Goal: Information Seeking & Learning: Learn about a topic

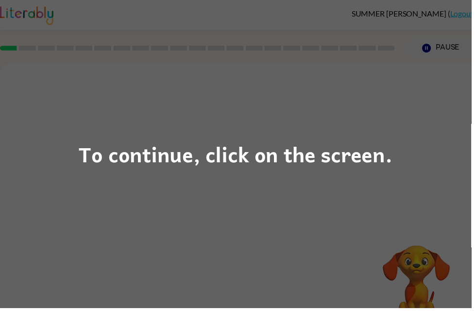
click at [440, 145] on div "To continue, click on the screen." at bounding box center [238, 155] width 476 height 311
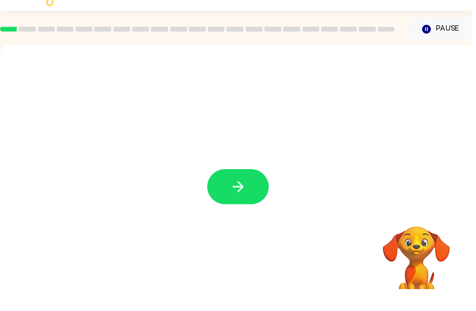
click at [267, 199] on button "button" at bounding box center [241, 207] width 62 height 35
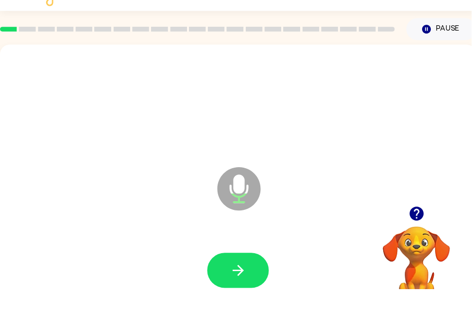
click at [249, 275] on button "button" at bounding box center [241, 292] width 62 height 35
click at [253, 275] on button "button" at bounding box center [241, 292] width 62 height 35
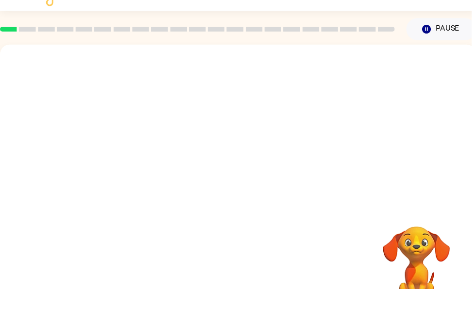
click at [470, 242] on div "Your browser must support playing .mp4 files to use Literably. Please try using…" at bounding box center [240, 203] width 481 height 278
click at [439, 233] on video "Your browser must support playing .mp4 files to use Literably. Please try using…" at bounding box center [420, 281] width 97 height 97
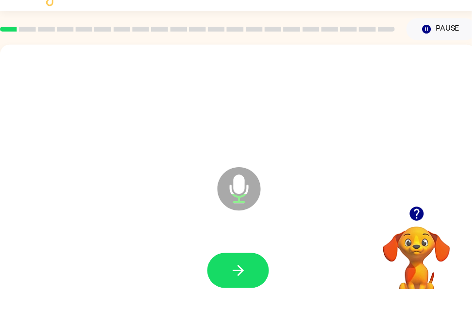
click at [427, 228] on icon "button" at bounding box center [421, 235] width 14 height 14
click at [253, 275] on button "button" at bounding box center [241, 292] width 62 height 35
click at [249, 275] on button "button" at bounding box center [241, 292] width 62 height 35
click at [420, 228] on icon "button" at bounding box center [421, 235] width 14 height 14
click at [425, 233] on video "Your browser must support playing .mp4 files to use Literably. Please try using…" at bounding box center [420, 281] width 97 height 97
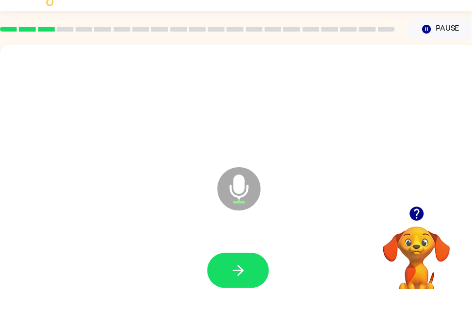
click at [242, 287] on icon "button" at bounding box center [240, 292] width 11 height 11
click at [253, 275] on button "button" at bounding box center [241, 292] width 62 height 35
click at [245, 284] on icon "button" at bounding box center [240, 292] width 17 height 17
click at [263, 275] on button "button" at bounding box center [241, 292] width 62 height 35
click at [425, 227] on icon "button" at bounding box center [421, 235] width 17 height 17
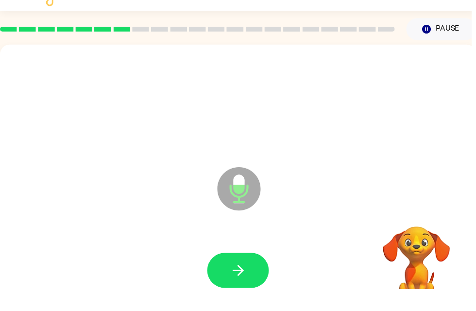
click at [429, 233] on video "Your browser must support playing .mp4 files to use Literably. Please try using…" at bounding box center [420, 281] width 97 height 97
click at [250, 275] on button "button" at bounding box center [241, 292] width 62 height 35
click at [420, 228] on icon "button" at bounding box center [421, 235] width 14 height 14
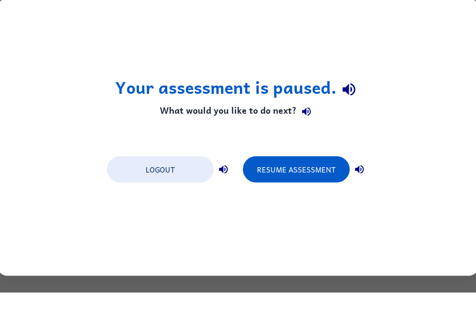
click at [332, 179] on button "Resume Assessment" at bounding box center [296, 188] width 107 height 26
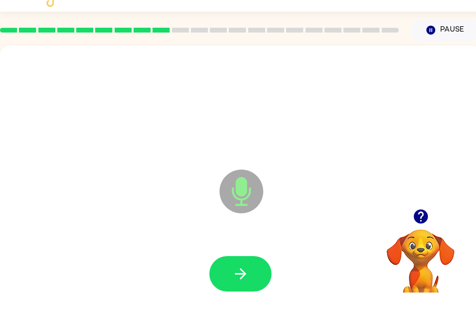
click at [424, 228] on icon "button" at bounding box center [421, 235] width 14 height 14
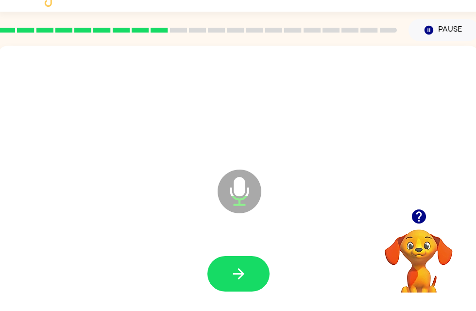
scroll to position [0, 5]
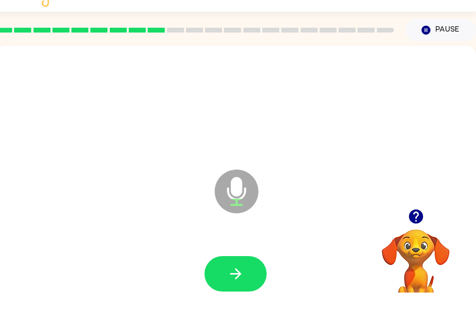
click at [248, 275] on button "button" at bounding box center [236, 292] width 62 height 35
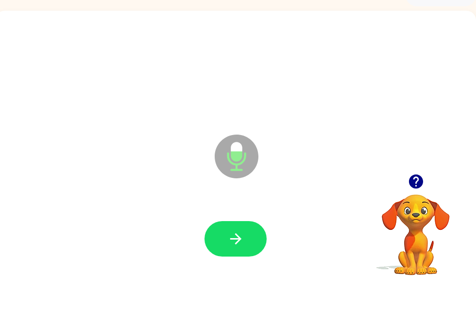
scroll to position [23, 0]
click at [249, 251] on button "button" at bounding box center [236, 268] width 62 height 35
click at [419, 205] on icon "button" at bounding box center [416, 212] width 14 height 14
click at [228, 261] on icon "button" at bounding box center [236, 269] width 17 height 17
click at [237, 263] on icon "button" at bounding box center [235, 268] width 11 height 11
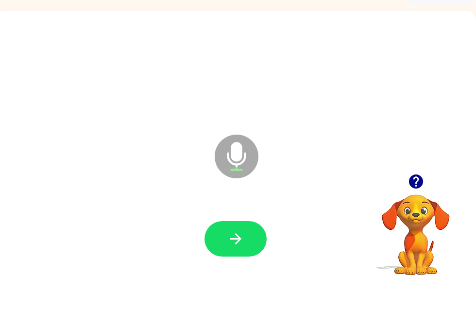
click at [233, 261] on icon "button" at bounding box center [236, 269] width 17 height 17
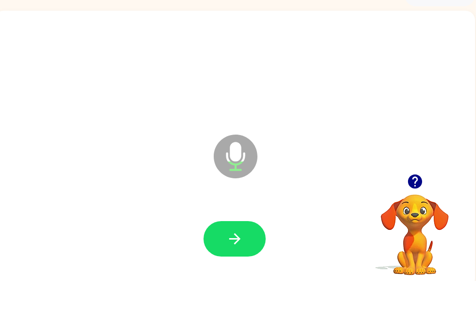
scroll to position [0, 6]
click at [248, 251] on button "button" at bounding box center [235, 268] width 62 height 35
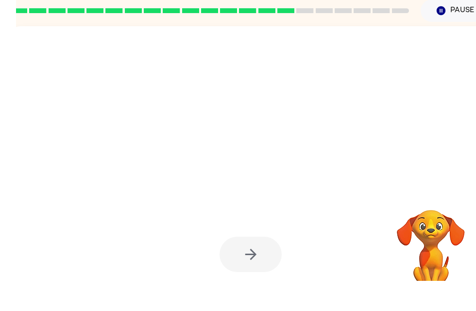
scroll to position [7, 0]
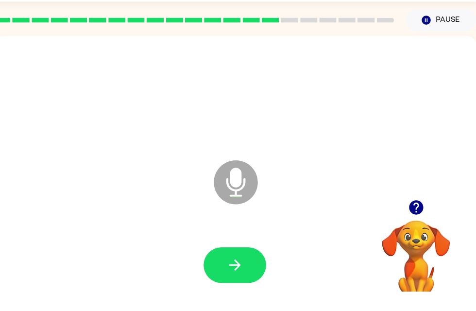
click at [247, 267] on button "button" at bounding box center [235, 284] width 62 height 35
click at [410, 221] on icon "button" at bounding box center [415, 228] width 14 height 14
click at [234, 280] on icon "button" at bounding box center [234, 285] width 11 height 11
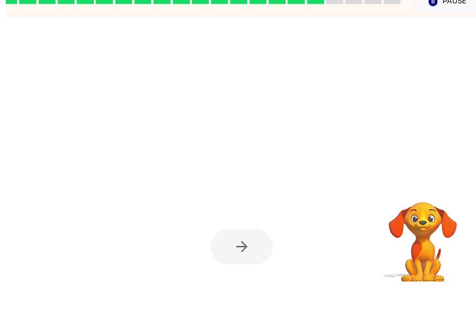
scroll to position [31, 0]
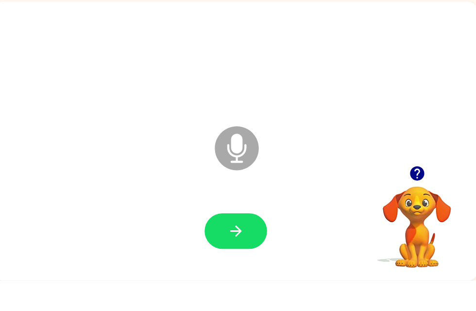
click at [250, 244] on button "button" at bounding box center [235, 261] width 62 height 35
click at [248, 244] on button "button" at bounding box center [235, 261] width 62 height 35
click at [411, 197] on icon "button" at bounding box center [415, 204] width 14 height 14
click at [412, 192] on button "button" at bounding box center [415, 204] width 25 height 25
click at [423, 162] on div "Microphone The Microphone is here when it is your turn to talk" at bounding box center [234, 173] width 481 height 278
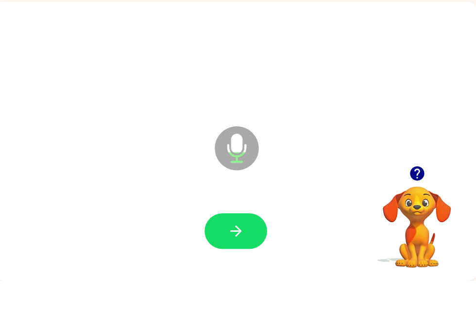
click at [246, 244] on button "button" at bounding box center [235, 261] width 62 height 35
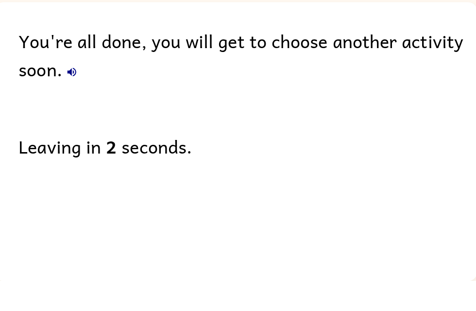
scroll to position [0, 6]
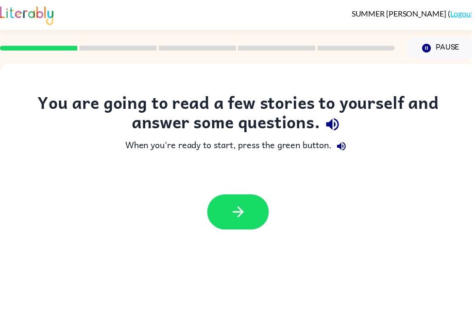
click at [248, 217] on icon "button" at bounding box center [240, 214] width 17 height 17
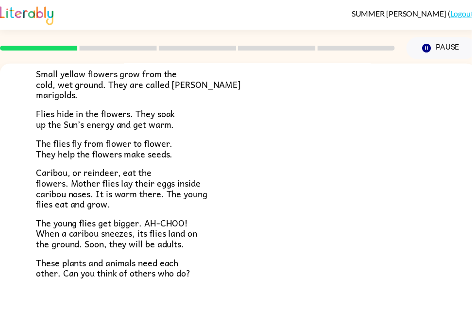
scroll to position [168, 0]
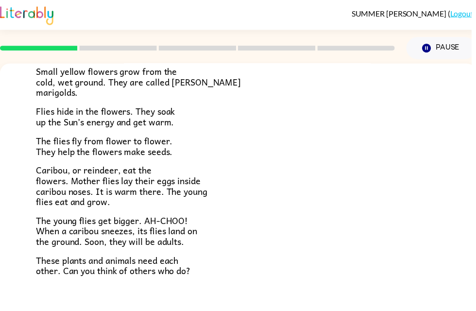
click at [446, 166] on div "Tundra Near the top of the world is land called tundra. The tundra is flat and …" at bounding box center [240, 109] width 481 height 427
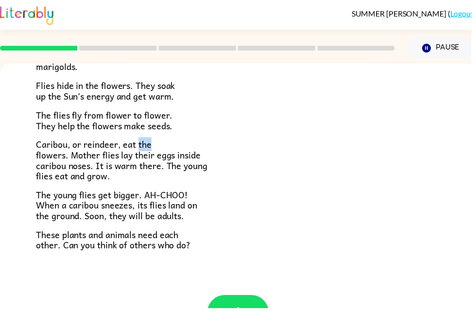
scroll to position [193, 0]
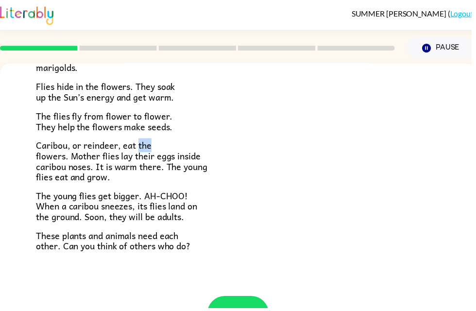
click at [451, 162] on div "Tundra Near the top of the world is land called tundra. The tundra is flat and …" at bounding box center [240, 84] width 481 height 427
click at [450, 228] on div "Tundra Near the top of the world is land called tundra. The tundra is flat and …" at bounding box center [240, 84] width 481 height 427
click at [454, 107] on div "Tundra Near the top of the world is land called tundra. The tundra is flat and …" at bounding box center [240, 84] width 481 height 427
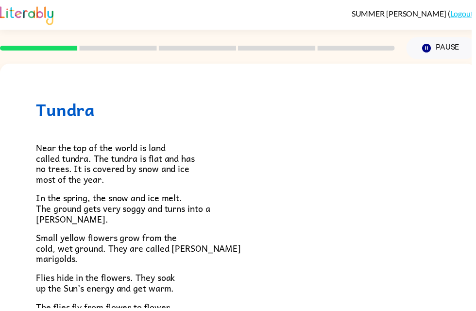
scroll to position [0, 0]
click at [124, 111] on h1 "Tundra" at bounding box center [240, 111] width 408 height 20
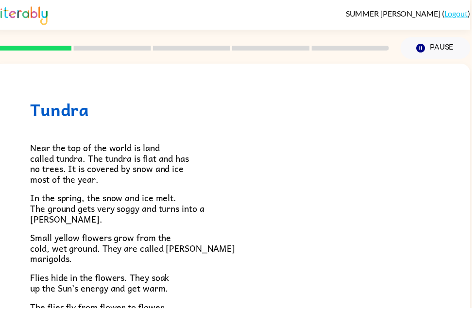
click at [110, 51] on rect at bounding box center [113, 48] width 78 height 5
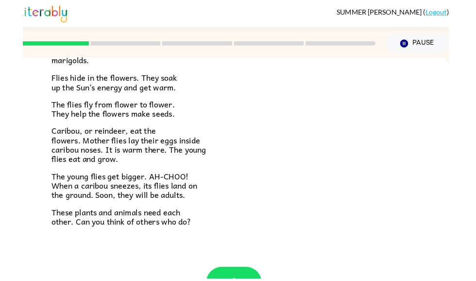
scroll to position [193, 0]
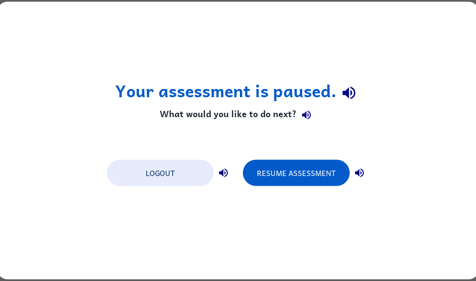
click at [286, 178] on button "Resume Assessment" at bounding box center [296, 173] width 107 height 26
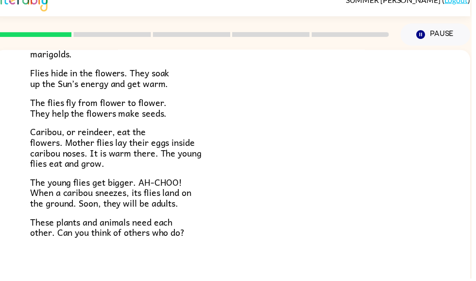
scroll to position [14, 0]
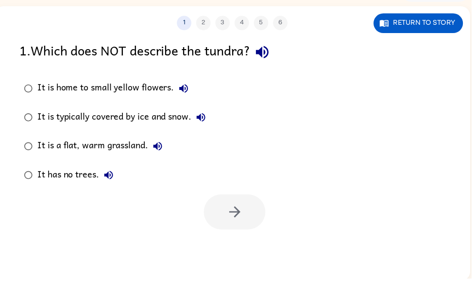
scroll to position [58, 0]
click at [189, 88] on icon "button" at bounding box center [186, 89] width 12 height 12
click at [191, 88] on button "It is home to small yellow flowers." at bounding box center [185, 88] width 19 height 19
click at [208, 105] on label "It is typically covered by ice and snow." at bounding box center [116, 118] width 203 height 29
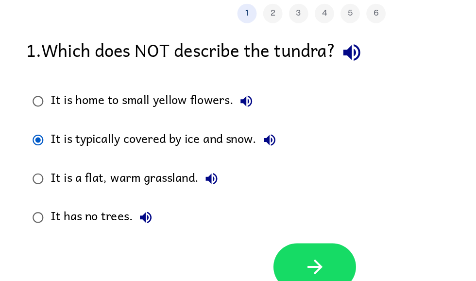
click at [208, 113] on icon "button" at bounding box center [203, 119] width 12 height 12
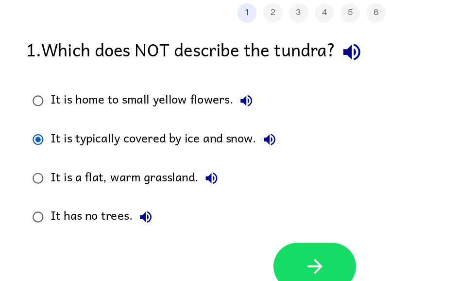
click at [166, 138] on button "It is a flat, warm grassland." at bounding box center [159, 147] width 19 height 19
click at [113, 171] on icon "button" at bounding box center [110, 177] width 12 height 12
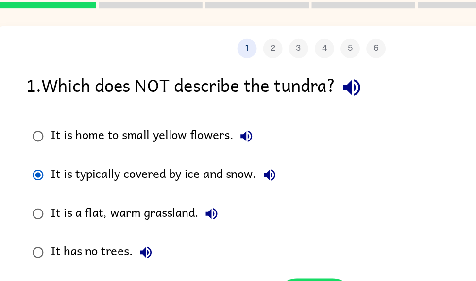
scroll to position [42, 0]
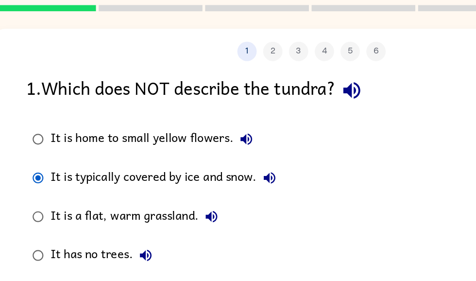
click at [200, 39] on div "1 2 3 4 5 6" at bounding box center [234, 39] width 481 height 15
click at [211, 39] on div "1 2 3 4 5 6" at bounding box center [234, 39] width 481 height 15
click at [206, 41] on div "1 2 3 4 5 6" at bounding box center [234, 39] width 481 height 15
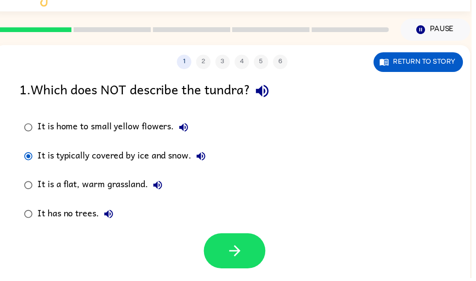
scroll to position [19, 0]
click at [210, 59] on div "1 2 3 4 5 6" at bounding box center [234, 62] width 481 height 15
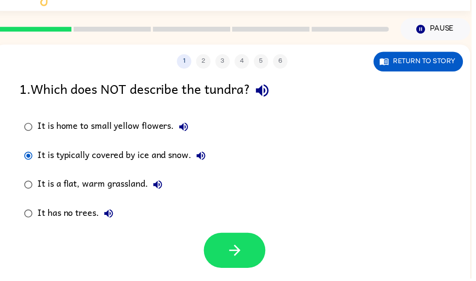
click at [245, 237] on button "button" at bounding box center [237, 252] width 62 height 35
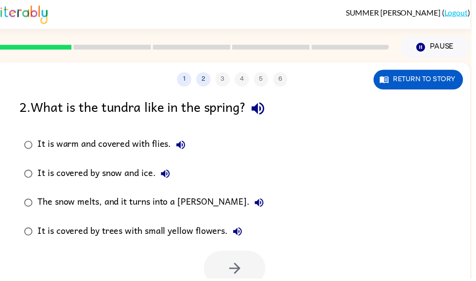
scroll to position [0, 0]
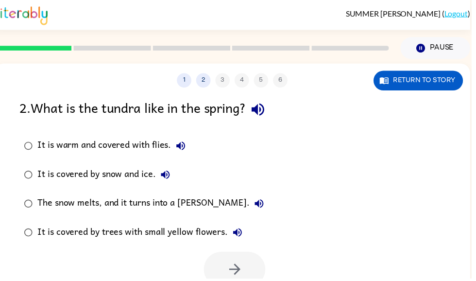
click at [175, 143] on button "It is warm and covered with flies." at bounding box center [182, 147] width 19 height 19
click at [188, 152] on icon "button" at bounding box center [183, 147] width 12 height 12
click at [197, 143] on label "It is warm and covered with flies." at bounding box center [146, 147] width 262 height 29
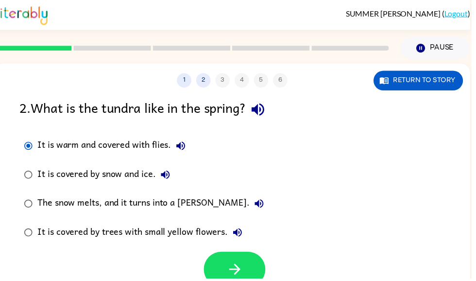
click at [191, 144] on button "It is warm and covered with flies." at bounding box center [182, 147] width 19 height 19
click at [191, 152] on button "It is warm and covered with flies." at bounding box center [182, 147] width 19 height 19
click at [187, 148] on icon "button" at bounding box center [183, 147] width 12 height 12
click at [188, 152] on icon "button" at bounding box center [183, 147] width 12 height 12
click at [174, 179] on button "It is covered by snow and ice." at bounding box center [167, 176] width 19 height 19
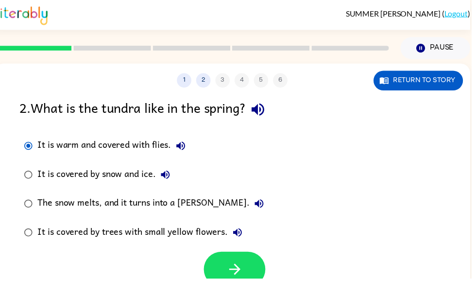
click at [256, 202] on icon "button" at bounding box center [262, 206] width 12 height 12
click at [242, 232] on icon "button" at bounding box center [240, 234] width 9 height 9
click at [167, 170] on button "It is covered by snow and ice." at bounding box center [167, 176] width 19 height 19
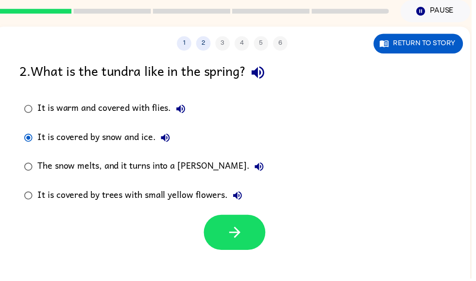
scroll to position [37, 0]
click at [247, 221] on button "button" at bounding box center [237, 234] width 62 height 35
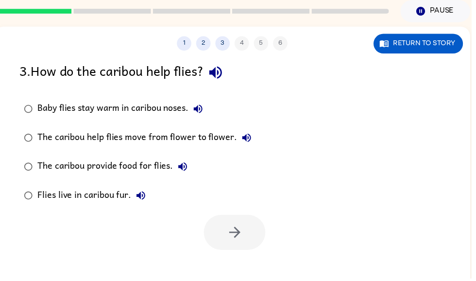
click at [197, 107] on icon "button" at bounding box center [200, 110] width 12 height 12
click at [205, 110] on icon "button" at bounding box center [200, 109] width 9 height 9
click at [209, 114] on button "Baby flies stay warm in caribou noses." at bounding box center [200, 109] width 19 height 19
click at [205, 107] on icon "button" at bounding box center [200, 110] width 12 height 12
click at [198, 112] on icon "button" at bounding box center [200, 109] width 9 height 9
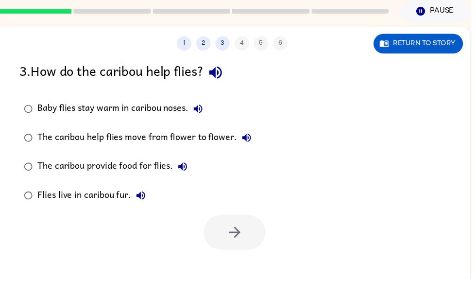
click at [204, 103] on button "Baby flies stay warm in caribou noses." at bounding box center [200, 109] width 19 height 19
click at [206, 107] on icon "button" at bounding box center [200, 110] width 12 height 12
click at [208, 109] on button "Baby flies stay warm in caribou noses." at bounding box center [200, 109] width 19 height 19
click at [207, 107] on button "Baby flies stay warm in caribou noses." at bounding box center [200, 109] width 19 height 19
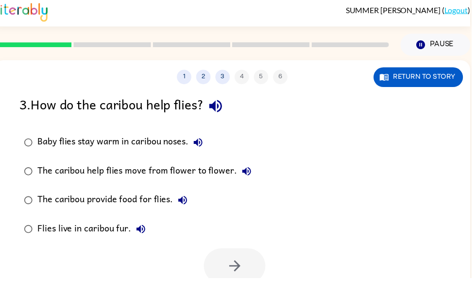
click at [256, 171] on button "The caribou help flies move from flower to flower." at bounding box center [249, 172] width 19 height 19
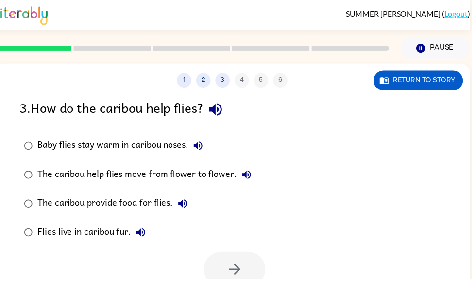
scroll to position [0, 0]
click at [255, 173] on button "The caribou help flies move from flower to flower." at bounding box center [249, 176] width 19 height 19
click at [256, 175] on button "The caribou help flies move from flower to flower." at bounding box center [249, 176] width 19 height 19
click at [252, 181] on icon "button" at bounding box center [250, 177] width 12 height 12
click at [256, 175] on button "The caribou help flies move from flower to flower." at bounding box center [249, 176] width 19 height 19
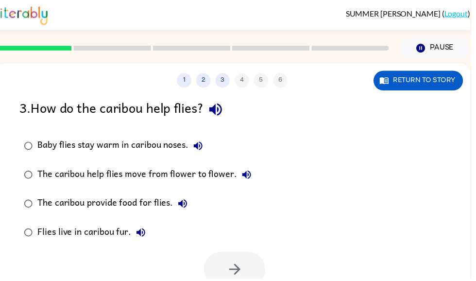
click at [245, 186] on button "The caribou help flies move from flower to flower." at bounding box center [249, 176] width 19 height 19
click at [193, 207] on button "The caribou provide food for flies." at bounding box center [184, 205] width 19 height 19
click at [240, 177] on button "The caribou help flies move from flower to flower." at bounding box center [249, 176] width 19 height 19
click at [252, 178] on icon "button" at bounding box center [250, 177] width 12 height 12
click at [247, 177] on button "The caribou help flies move from flower to flower." at bounding box center [249, 176] width 19 height 19
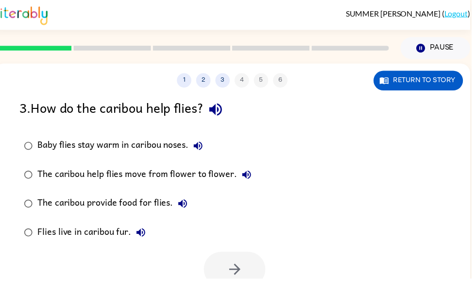
click at [255, 180] on button "The caribou help flies move from flower to flower." at bounding box center [249, 176] width 19 height 19
click at [247, 177] on button "The caribou help flies move from flower to flower." at bounding box center [249, 176] width 19 height 19
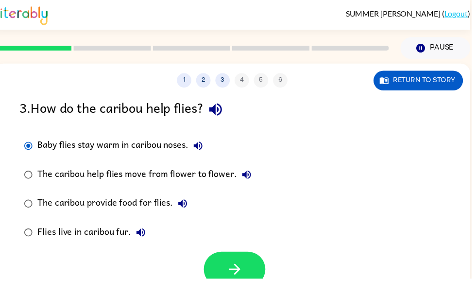
click at [245, 268] on icon "button" at bounding box center [237, 271] width 17 height 17
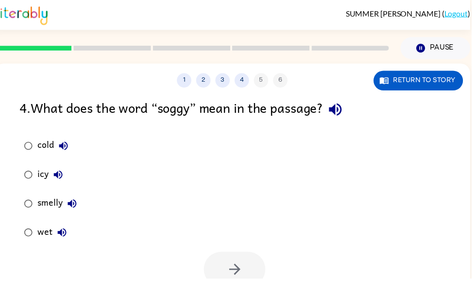
click at [324, 121] on div "4 . What does the word “soggy” mean in the passage?" at bounding box center [235, 110] width 430 height 25
click at [345, 113] on icon "button" at bounding box center [339, 111] width 13 height 13
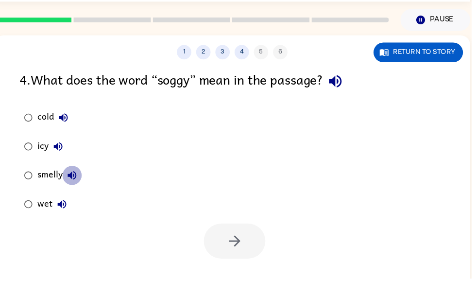
scroll to position [29, 0]
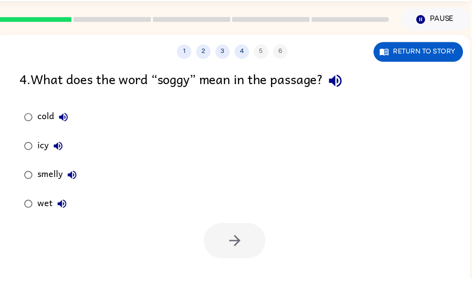
click at [80, 180] on button "smelly" at bounding box center [72, 176] width 19 height 19
click at [65, 206] on icon "button" at bounding box center [63, 206] width 12 height 12
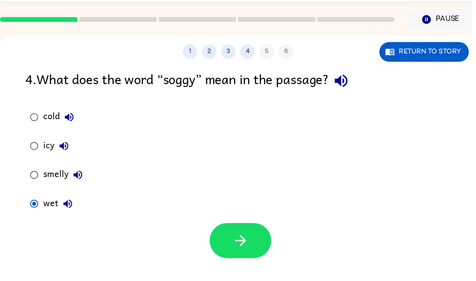
scroll to position [0, 0]
click at [239, 251] on icon "button" at bounding box center [243, 242] width 17 height 17
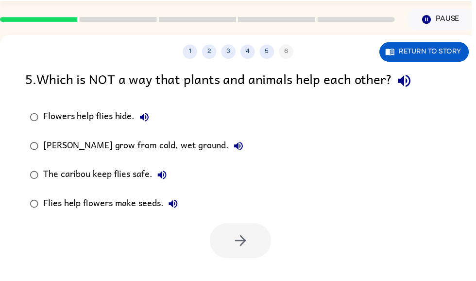
click at [409, 86] on icon "button" at bounding box center [408, 81] width 17 height 17
click at [144, 115] on icon "button" at bounding box center [146, 118] width 12 height 12
click at [239, 145] on icon "button" at bounding box center [241, 147] width 12 height 12
click at [172, 178] on button "The caribou keep flies safe." at bounding box center [163, 176] width 19 height 19
click at [176, 207] on icon "button" at bounding box center [175, 205] width 9 height 9
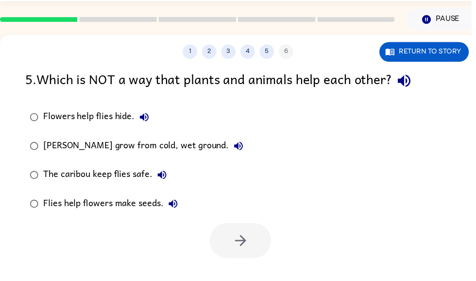
click at [183, 208] on button "Flies help flowers make seeds." at bounding box center [174, 205] width 19 height 19
click at [182, 206] on button "Flies help flowers make seeds." at bounding box center [174, 205] width 19 height 19
click at [174, 206] on button "Flies help flowers make seeds." at bounding box center [174, 205] width 19 height 19
click at [167, 180] on icon "button" at bounding box center [164, 177] width 12 height 12
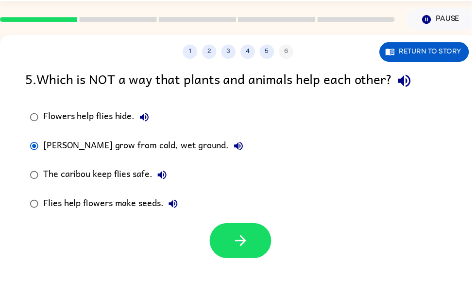
click at [253, 250] on button "button" at bounding box center [243, 242] width 62 height 35
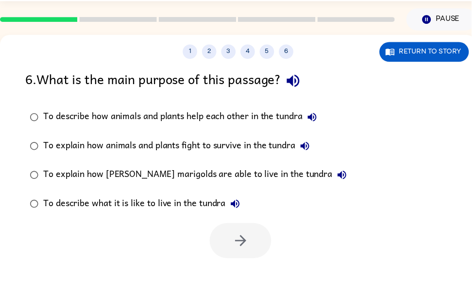
click at [302, 86] on icon "button" at bounding box center [296, 81] width 13 height 13
click at [321, 114] on icon "button" at bounding box center [316, 118] width 12 height 12
click at [309, 143] on icon "button" at bounding box center [308, 147] width 12 height 12
click at [311, 148] on button "To explain how animals and plants fight to survive in the tundra" at bounding box center [307, 147] width 19 height 19
click at [341, 175] on icon "button" at bounding box center [345, 176] width 9 height 9
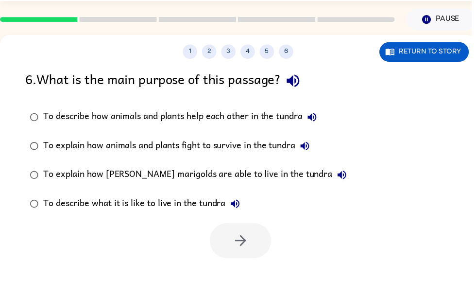
click at [236, 199] on button "To describe what it is like to live in the tundra" at bounding box center [237, 205] width 19 height 19
click at [391, 140] on div "To describe how animals and plants help each other in the tundra To explain how…" at bounding box center [253, 162] width 455 height 117
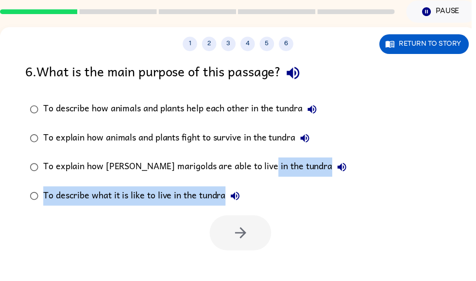
scroll to position [41, 0]
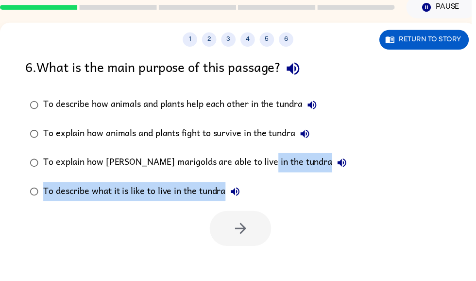
click at [293, 219] on div at bounding box center [240, 228] width 481 height 40
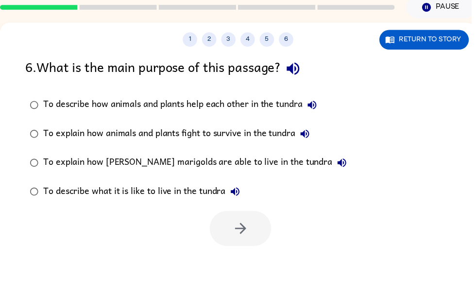
scroll to position [42, 0]
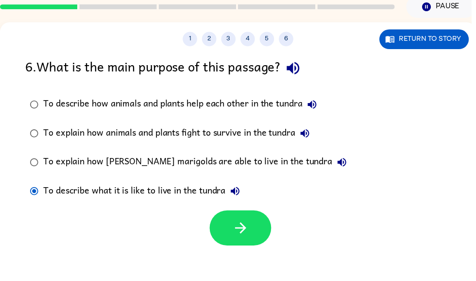
click at [255, 224] on button "button" at bounding box center [243, 229] width 62 height 35
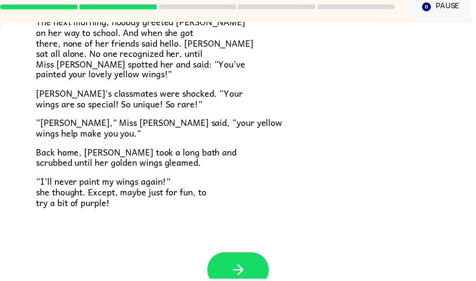
scroll to position [259, 0]
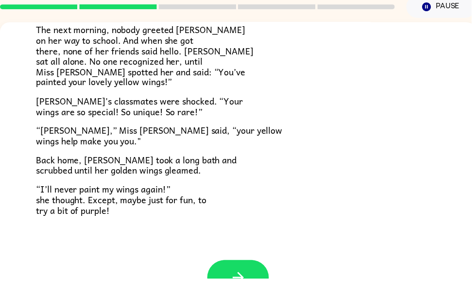
click at [249, 263] on button "button" at bounding box center [241, 280] width 62 height 35
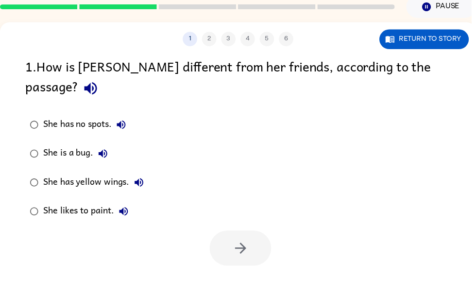
scroll to position [0, 0]
click at [100, 81] on icon "button" at bounding box center [91, 89] width 17 height 17
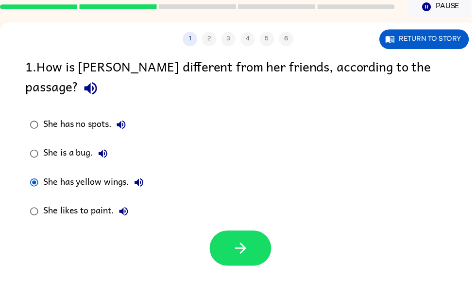
click at [250, 242] on icon "button" at bounding box center [243, 250] width 17 height 17
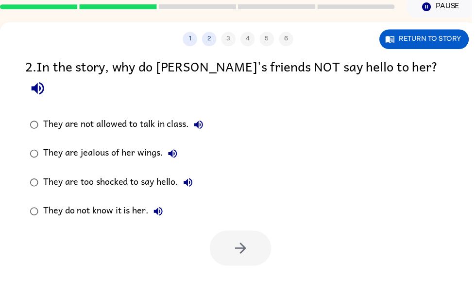
click at [47, 81] on icon "button" at bounding box center [38, 89] width 17 height 17
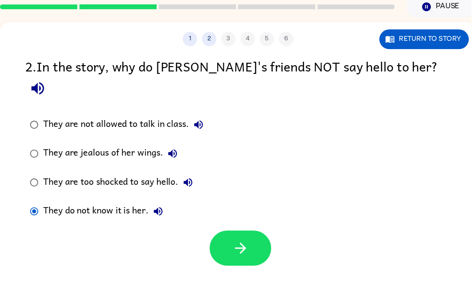
click at [242, 242] on icon "button" at bounding box center [243, 250] width 17 height 17
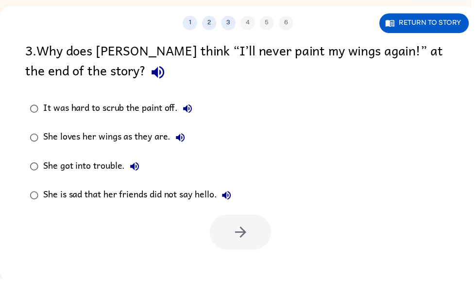
scroll to position [58, 0]
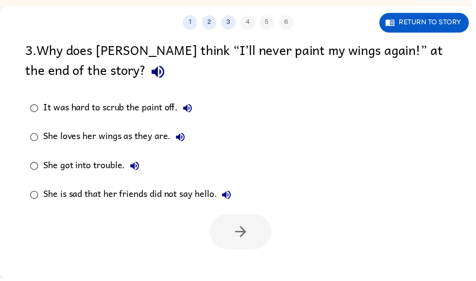
click at [187, 106] on icon "button" at bounding box center [190, 110] width 12 height 12
click at [185, 144] on icon "button" at bounding box center [182, 139] width 12 height 12
click at [139, 168] on icon "button" at bounding box center [136, 168] width 12 height 12
click at [225, 192] on button "She is sad that her friends did not say hello." at bounding box center [228, 196] width 19 height 19
click at [195, 109] on icon "button" at bounding box center [190, 110] width 12 height 12
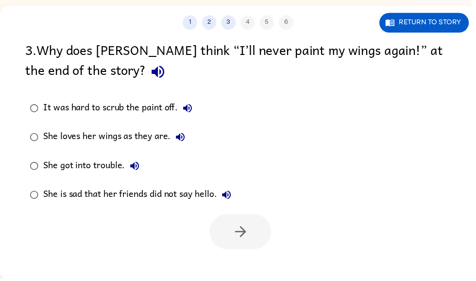
click at [33, 99] on label "It was hard to scrub the paint off." at bounding box center [131, 109] width 223 height 29
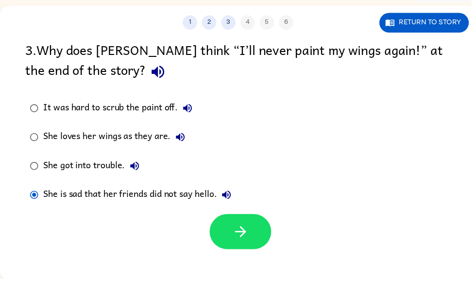
click at [236, 226] on button "button" at bounding box center [243, 233] width 62 height 35
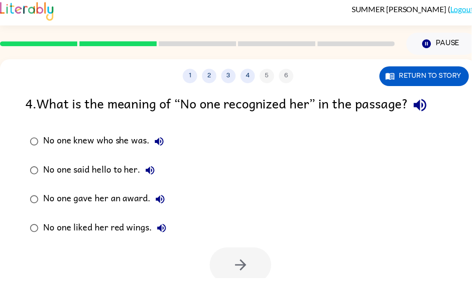
scroll to position [5, 0]
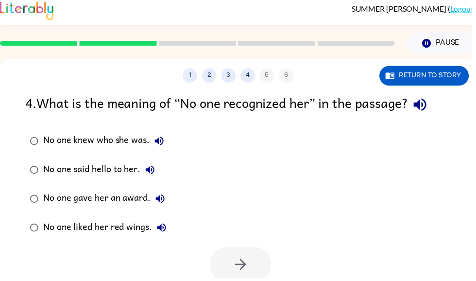
click at [433, 102] on icon "button" at bounding box center [424, 105] width 17 height 17
click at [162, 136] on button "No one knew who she was." at bounding box center [160, 142] width 19 height 19
click at [163, 146] on icon "button" at bounding box center [161, 142] width 9 height 9
click at [165, 139] on icon "button" at bounding box center [161, 143] width 12 height 12
click at [162, 148] on icon "button" at bounding box center [161, 143] width 12 height 12
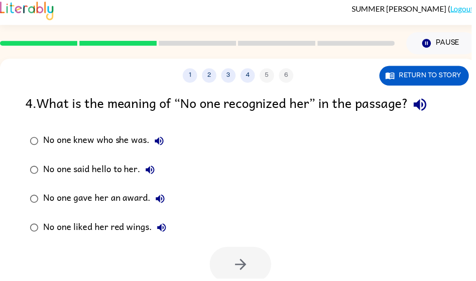
click at [423, 278] on div at bounding box center [240, 265] width 481 height 40
click at [155, 167] on icon "button" at bounding box center [152, 172] width 12 height 12
click at [255, 182] on div "No one knew who she was. No one said hello to her. No one gave her an award. No…" at bounding box center [253, 186] width 455 height 117
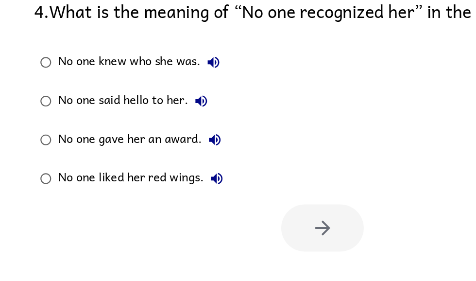
scroll to position [31, 0]
click at [162, 169] on icon "button" at bounding box center [162, 175] width 12 height 12
click at [163, 170] on icon "button" at bounding box center [162, 174] width 9 height 9
click at [161, 169] on icon "button" at bounding box center [162, 175] width 12 height 12
click at [162, 199] on icon "button" at bounding box center [163, 203] width 9 height 9
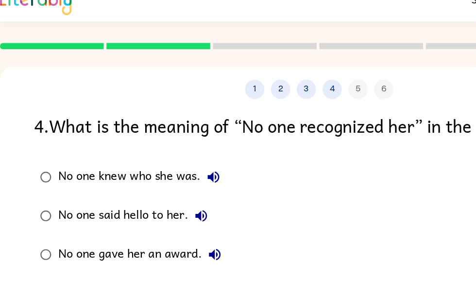
scroll to position [13, 0]
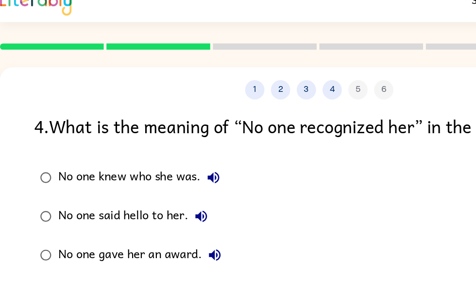
click at [162, 140] on icon "button" at bounding box center [161, 134] width 12 height 12
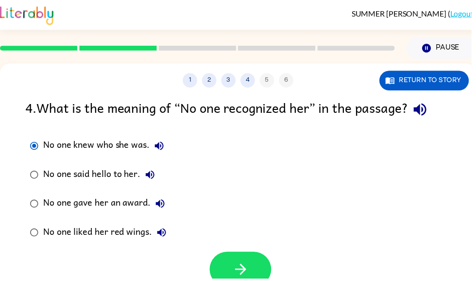
click at [255, 264] on button "button" at bounding box center [243, 271] width 62 height 35
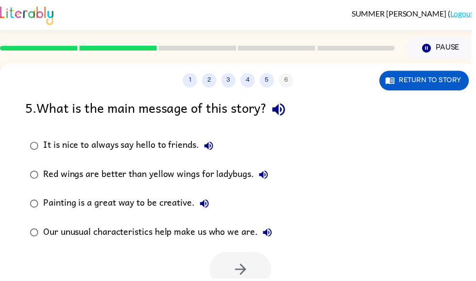
click at [283, 108] on icon "button" at bounding box center [281, 110] width 17 height 17
click at [294, 102] on button "button" at bounding box center [281, 110] width 25 height 25
click at [218, 143] on button "It is nice to always say hello to friends." at bounding box center [210, 147] width 19 height 19
click at [270, 181] on icon "button" at bounding box center [267, 177] width 12 height 12
click at [202, 204] on icon "button" at bounding box center [207, 206] width 12 height 12
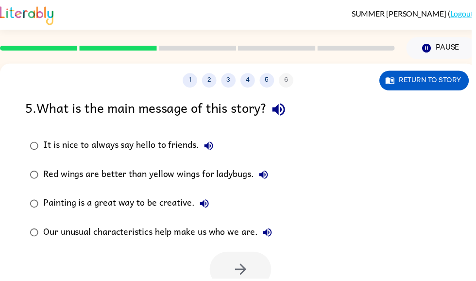
click at [206, 208] on icon "button" at bounding box center [206, 205] width 9 height 9
click at [206, 203] on icon "button" at bounding box center [206, 205] width 9 height 9
click at [272, 232] on icon "button" at bounding box center [270, 235] width 12 height 12
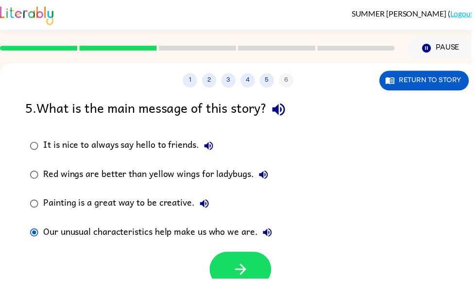
click at [257, 260] on button "button" at bounding box center [243, 271] width 62 height 35
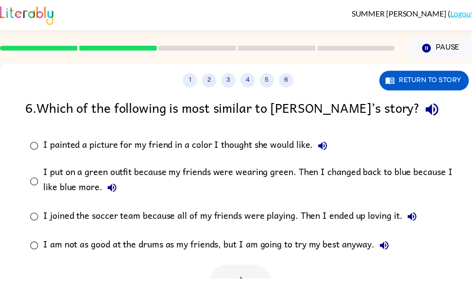
click at [428, 109] on icon "button" at bounding box center [436, 110] width 17 height 17
click at [326, 148] on icon "button" at bounding box center [326, 147] width 9 height 9
click at [326, 148] on button "I painted a picture for my friend in a color I thought she would like." at bounding box center [325, 147] width 19 height 19
click at [327, 149] on icon "button" at bounding box center [326, 147] width 12 height 12
click at [328, 147] on icon "button" at bounding box center [326, 147] width 9 height 9
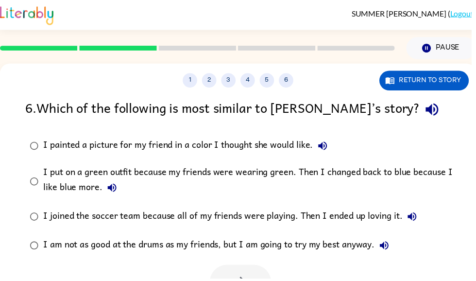
click at [117, 188] on icon "button" at bounding box center [113, 190] width 12 height 12
click at [408, 219] on button "I joined the soccer team because all of my friends were playing. Then I ended u…" at bounding box center [416, 218] width 19 height 19
click at [383, 249] on button "I am not as good at the drums as my friends, but I am going to try my best anyw…" at bounding box center [388, 247] width 19 height 19
click at [310, 154] on div "I painted a picture for my friend in a color I thought she would like." at bounding box center [190, 147] width 292 height 19
click at [329, 144] on icon "button" at bounding box center [326, 147] width 12 height 12
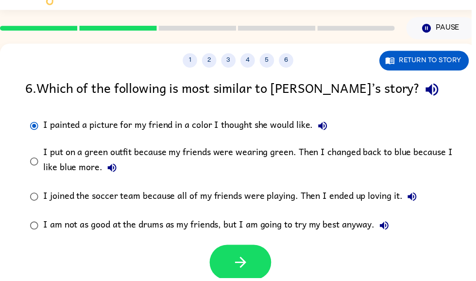
scroll to position [20, 0]
click at [235, 270] on icon "button" at bounding box center [243, 265] width 17 height 17
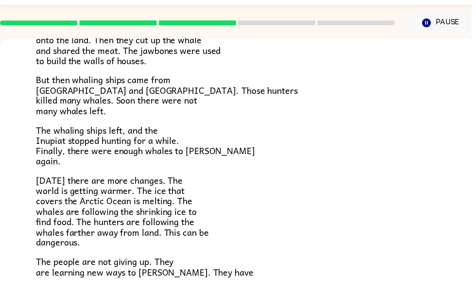
scroll to position [249, 0]
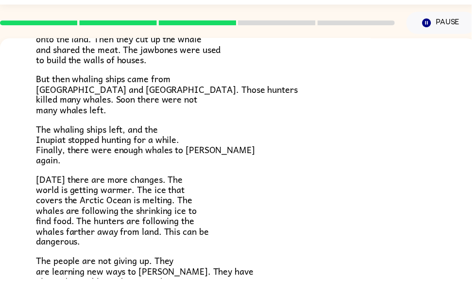
click at [40, 203] on span "Today there are more changes. The world is getting warmer. The ice that covers …" at bounding box center [123, 212] width 175 height 77
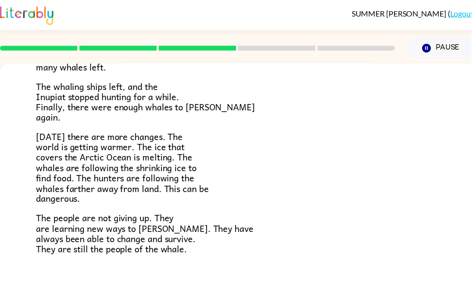
scroll to position [317, 0]
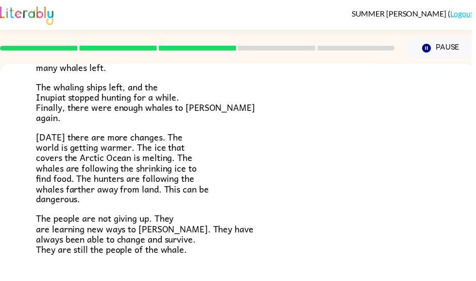
click at [231, 280] on div "The People of the Whale A group of Native Americans lives along the coast of Al…" at bounding box center [240, 24] width 481 height 555
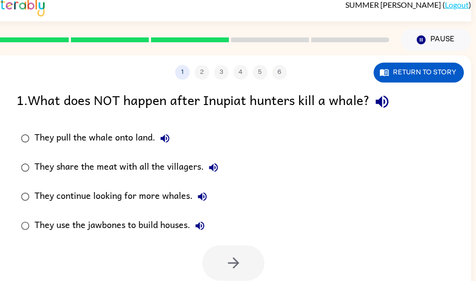
scroll to position [0, 6]
click at [166, 139] on button "They pull the whale onto land." at bounding box center [165, 138] width 19 height 19
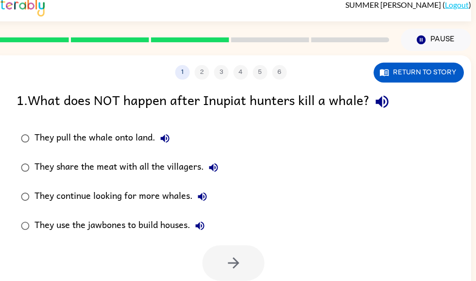
click at [166, 141] on icon "button" at bounding box center [165, 139] width 12 height 12
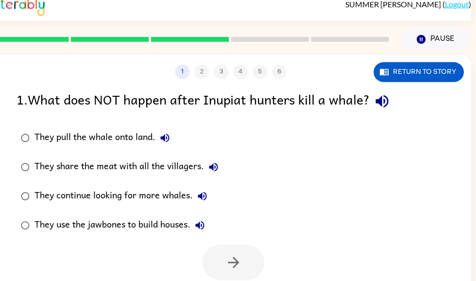
scroll to position [9, 3]
click at [171, 140] on icon "button" at bounding box center [165, 138] width 12 height 12
click at [193, 165] on div "They share the meat with all the villagers." at bounding box center [129, 167] width 189 height 19
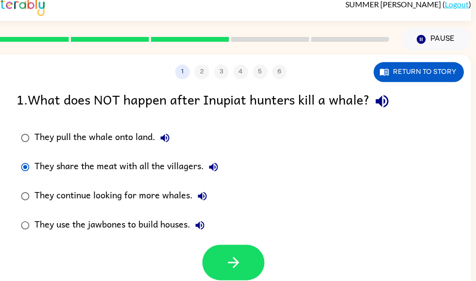
click at [214, 168] on icon "button" at bounding box center [214, 167] width 9 height 9
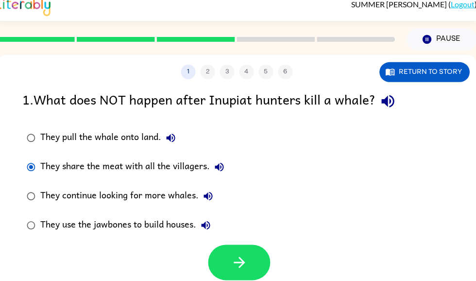
scroll to position [0, 0]
click at [209, 198] on icon "button" at bounding box center [209, 197] width 12 height 12
click at [207, 226] on icon "button" at bounding box center [206, 225] width 9 height 9
click at [176, 136] on icon "button" at bounding box center [171, 138] width 12 height 12
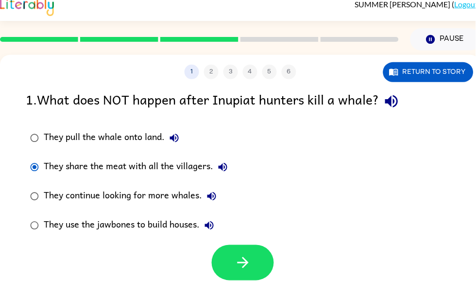
scroll to position [42, 0]
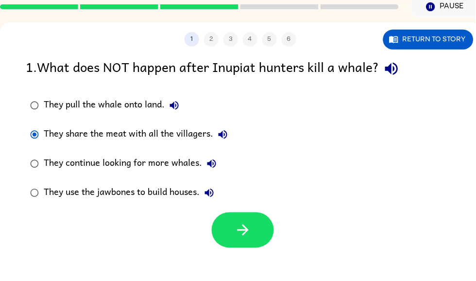
click at [214, 166] on icon "button" at bounding box center [212, 163] width 9 height 9
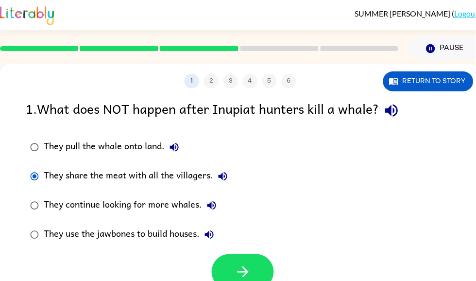
scroll to position [0, 0]
click at [236, 261] on button "button" at bounding box center [243, 271] width 62 height 35
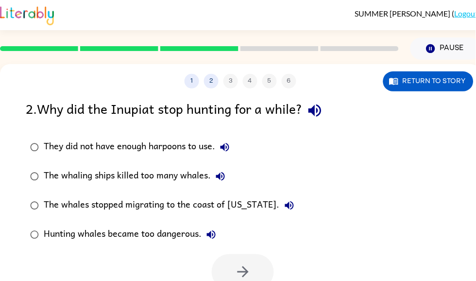
click at [320, 110] on icon "button" at bounding box center [315, 111] width 13 height 13
click at [231, 146] on icon "button" at bounding box center [225, 147] width 12 height 12
click at [224, 144] on icon "button" at bounding box center [225, 147] width 12 height 12
click at [223, 144] on icon "button" at bounding box center [225, 147] width 12 height 12
click at [217, 175] on icon "button" at bounding box center [221, 177] width 12 height 12
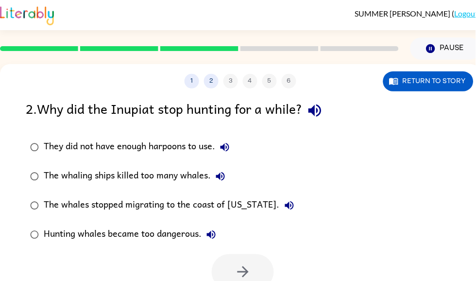
click at [284, 202] on icon "button" at bounding box center [290, 206] width 12 height 12
click at [208, 235] on icon "button" at bounding box center [211, 234] width 9 height 9
click at [223, 181] on icon "button" at bounding box center [221, 177] width 12 height 12
click at [221, 177] on button "The whaling ships killed too many whales." at bounding box center [220, 176] width 19 height 19
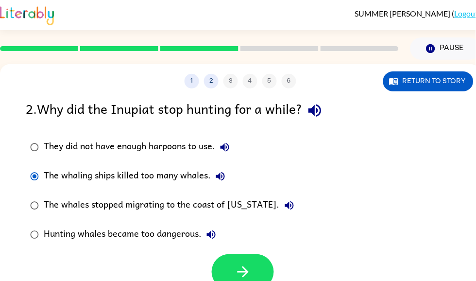
click at [235, 266] on icon "button" at bounding box center [243, 271] width 17 height 17
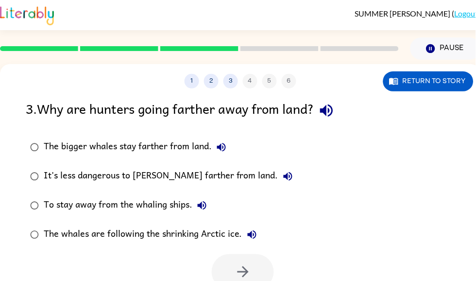
click at [329, 113] on icon "button" at bounding box center [326, 111] width 13 height 13
click at [219, 153] on icon "button" at bounding box center [222, 147] width 12 height 12
click at [282, 182] on icon "button" at bounding box center [288, 177] width 12 height 12
click at [204, 203] on icon "button" at bounding box center [202, 206] width 12 height 12
click at [248, 237] on icon "button" at bounding box center [252, 234] width 9 height 9
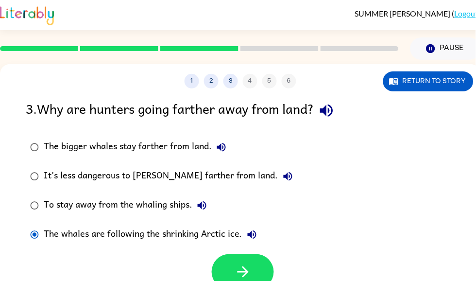
scroll to position [0, 4]
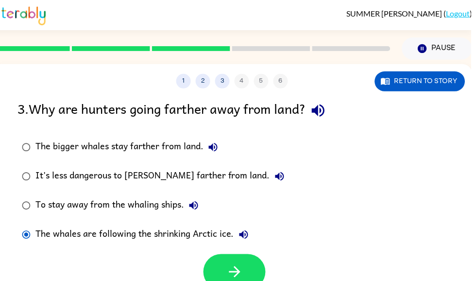
click at [248, 262] on button "button" at bounding box center [239, 271] width 62 height 35
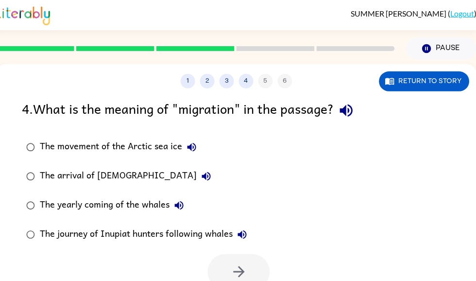
click at [352, 105] on icon "button" at bounding box center [346, 110] width 17 height 17
click at [349, 110] on icon "button" at bounding box center [346, 111] width 13 height 13
click at [193, 149] on icon "button" at bounding box center [192, 147] width 12 height 12
click at [197, 170] on button "The arrival of Europeans" at bounding box center [206, 176] width 19 height 19
click at [201, 171] on icon "button" at bounding box center [207, 177] width 12 height 12
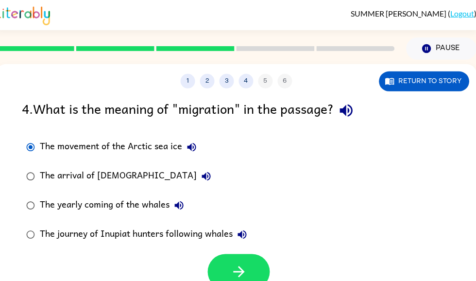
click at [180, 194] on label "The yearly coming of the whales" at bounding box center [137, 205] width 241 height 29
click at [177, 198] on button "The yearly coming of the whales" at bounding box center [179, 205] width 19 height 19
click at [237, 243] on button "The journey of Inupiat hunters following whales" at bounding box center [242, 234] width 19 height 19
click at [451, 82] on button "Return to story" at bounding box center [425, 81] width 90 height 20
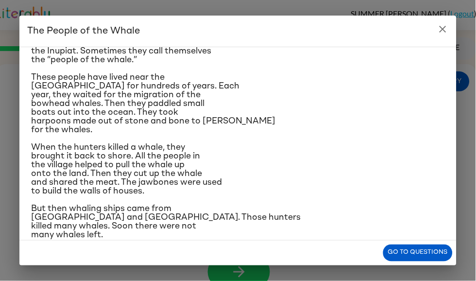
scroll to position [50, 0]
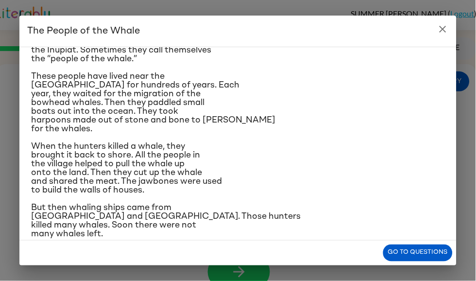
click at [431, 262] on button "Go to questions" at bounding box center [419, 253] width 70 height 17
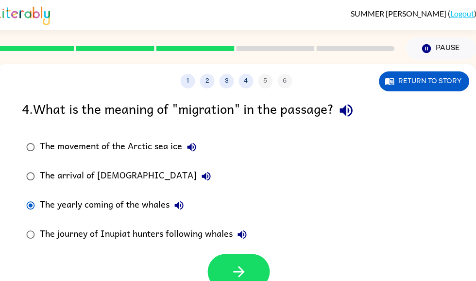
click at [234, 270] on icon "button" at bounding box center [239, 271] width 17 height 17
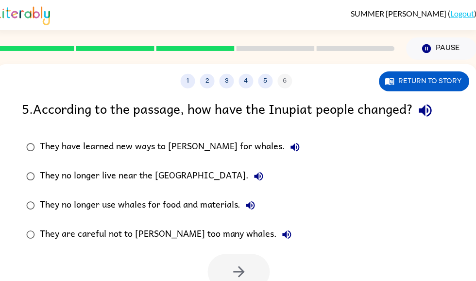
click at [433, 110] on icon "button" at bounding box center [426, 110] width 17 height 17
click at [430, 108] on icon "button" at bounding box center [426, 110] width 17 height 17
click at [286, 149] on button "They have learned new ways to hunt for whales." at bounding box center [295, 147] width 19 height 19
click at [255, 176] on icon "button" at bounding box center [259, 176] width 9 height 9
click at [253, 208] on icon "button" at bounding box center [251, 206] width 12 height 12
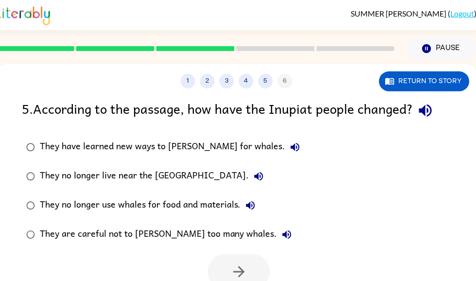
click at [281, 239] on icon "button" at bounding box center [287, 235] width 12 height 12
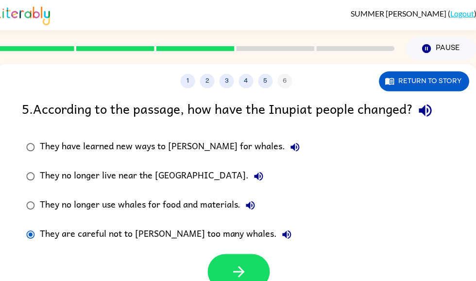
click at [247, 262] on button "button" at bounding box center [239, 271] width 62 height 35
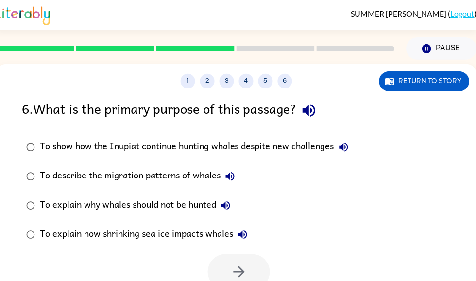
scroll to position [0, 4]
click at [315, 108] on icon "button" at bounding box center [309, 110] width 17 height 17
click at [348, 150] on icon "button" at bounding box center [344, 147] width 12 height 12
click at [230, 184] on button "To describe the migration patterns of whales" at bounding box center [230, 176] width 19 height 19
click at [228, 207] on icon "button" at bounding box center [226, 205] width 9 height 9
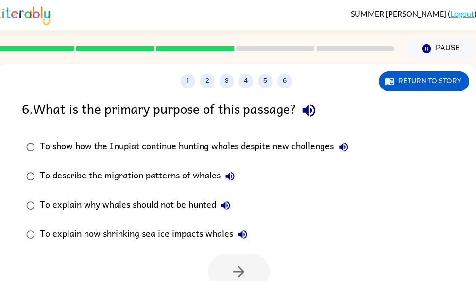
click at [238, 237] on icon "button" at bounding box center [243, 235] width 12 height 12
click at [344, 142] on icon "button" at bounding box center [344, 147] width 12 height 12
click at [349, 151] on icon "button" at bounding box center [344, 147] width 9 height 9
click at [475, 99] on div "6 . What is the primary purpose of this passage? To show how the Inupiat contin…" at bounding box center [236, 194] width 481 height 192
click at [256, 275] on button "button" at bounding box center [239, 271] width 62 height 35
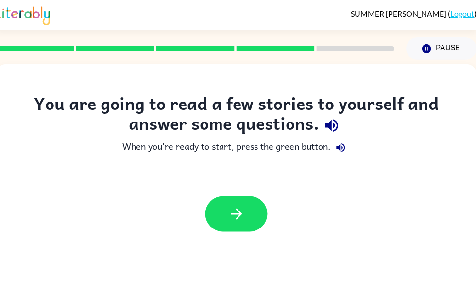
click at [256, 212] on button "button" at bounding box center [237, 213] width 62 height 35
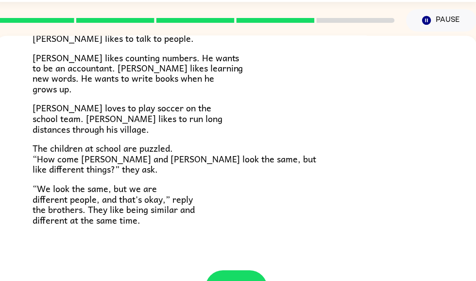
scroll to position [28, 4]
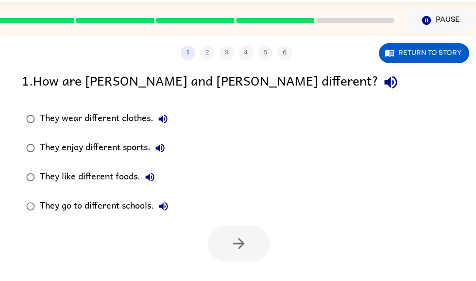
click at [385, 84] on icon "button" at bounding box center [391, 82] width 13 height 13
click at [383, 80] on icon "button" at bounding box center [391, 82] width 17 height 17
click at [165, 118] on icon "button" at bounding box center [164, 119] width 12 height 12
click at [168, 149] on button "They enjoy different sports." at bounding box center [160, 148] width 19 height 19
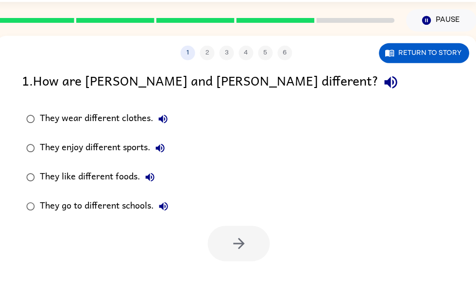
click at [150, 185] on button "They like different foods." at bounding box center [149, 177] width 19 height 19
click at [169, 209] on icon "button" at bounding box center [164, 207] width 12 height 12
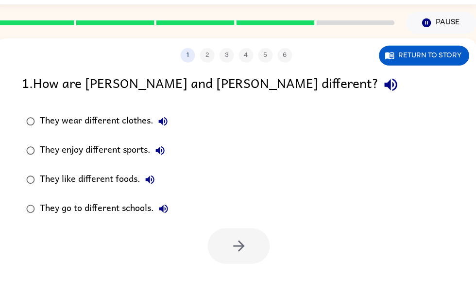
scroll to position [26, 4]
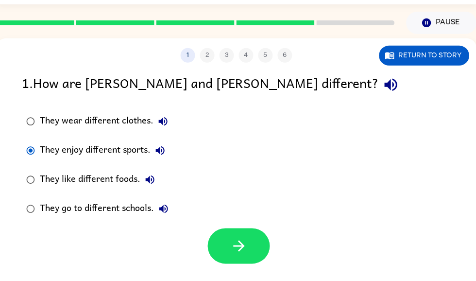
click at [466, 59] on button "Return to story" at bounding box center [425, 56] width 90 height 20
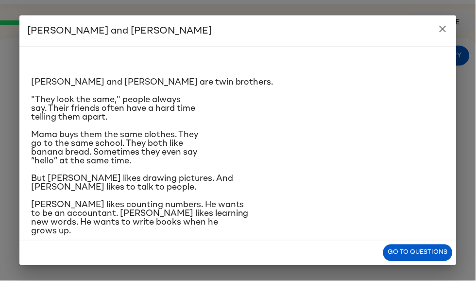
click at [438, 262] on button "Go to questions" at bounding box center [419, 253] width 70 height 17
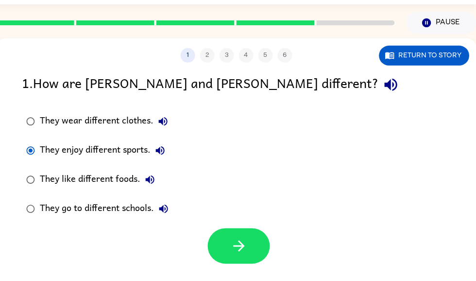
click at [260, 250] on button "button" at bounding box center [239, 245] width 62 height 35
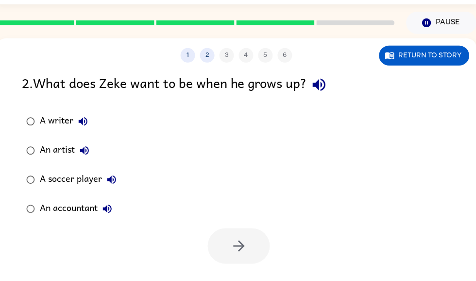
click at [332, 89] on button "button" at bounding box center [319, 84] width 25 height 25
click at [78, 123] on icon "button" at bounding box center [83, 122] width 12 height 12
click at [8, 292] on div "1 2 3 4 5 6 Return to story 2 . What does Zeke want to be when he grows up? A w…" at bounding box center [236, 177] width 481 height 278
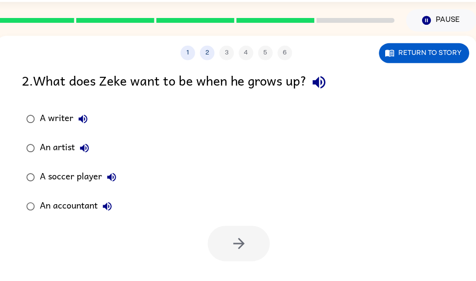
scroll to position [28, 4]
click at [87, 126] on button "A writer" at bounding box center [82, 118] width 19 height 19
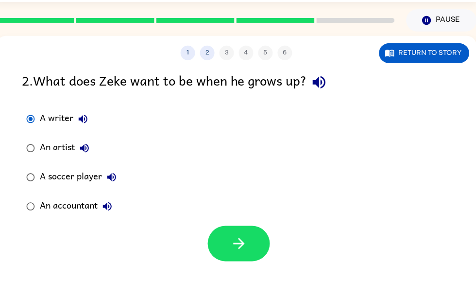
click at [253, 253] on button "button" at bounding box center [239, 243] width 62 height 35
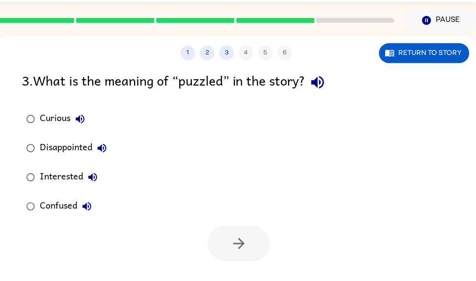
click at [325, 86] on icon "button" at bounding box center [318, 82] width 17 height 17
click at [323, 84] on icon "button" at bounding box center [318, 82] width 17 height 17
click at [78, 119] on icon "button" at bounding box center [80, 119] width 9 height 9
click at [103, 145] on icon "button" at bounding box center [102, 148] width 12 height 12
click at [91, 175] on icon "button" at bounding box center [93, 178] width 12 height 12
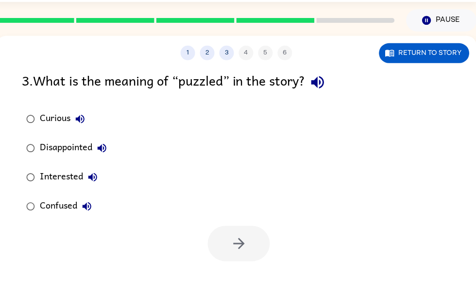
click at [96, 204] on button "Confused" at bounding box center [86, 206] width 19 height 19
click at [90, 210] on icon "button" at bounding box center [87, 206] width 9 height 9
click at [87, 207] on button "Confused" at bounding box center [86, 206] width 19 height 19
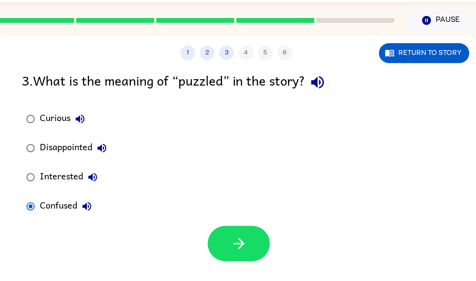
click at [367, 236] on div at bounding box center [236, 241] width 481 height 40
click at [269, 266] on div "1 2 3 4 5 6 Return to story 3 . What is the meaning of “puzzled” in the story? …" at bounding box center [236, 175] width 481 height 278
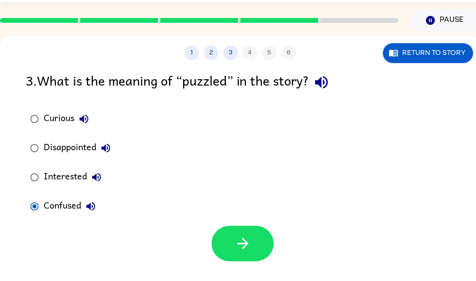
scroll to position [28, 0]
click at [260, 240] on button "button" at bounding box center [243, 243] width 62 height 35
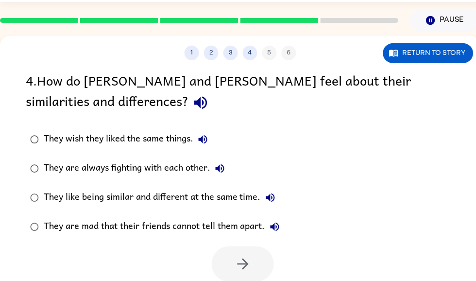
click at [189, 98] on button "button" at bounding box center [201, 102] width 25 height 25
click at [206, 145] on icon "button" at bounding box center [203, 140] width 12 height 12
click at [207, 143] on icon "button" at bounding box center [203, 139] width 9 height 9
click at [221, 169] on icon "button" at bounding box center [220, 169] width 12 height 12
click at [273, 197] on icon "button" at bounding box center [271, 198] width 12 height 12
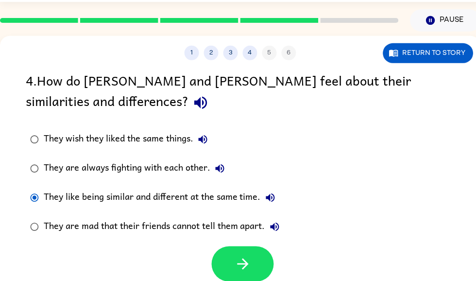
click at [263, 274] on button "button" at bounding box center [243, 263] width 62 height 35
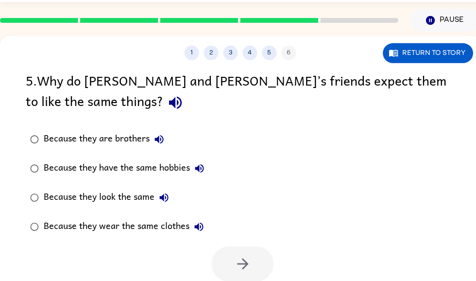
click at [167, 97] on icon "button" at bounding box center [175, 102] width 17 height 17
click at [164, 148] on button "Because they are brothers" at bounding box center [159, 139] width 19 height 19
click at [208, 171] on button "Because they have the same hobbies" at bounding box center [199, 168] width 19 height 19
click at [163, 193] on button "Because they look the same" at bounding box center [164, 197] width 19 height 19
click at [199, 228] on icon "button" at bounding box center [199, 227] width 9 height 9
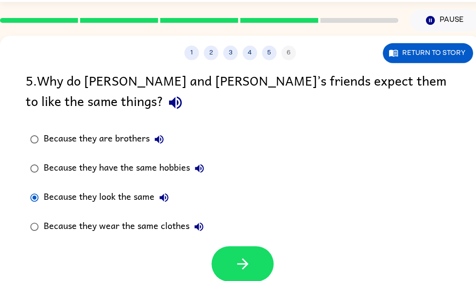
click at [236, 266] on icon "button" at bounding box center [243, 264] width 17 height 17
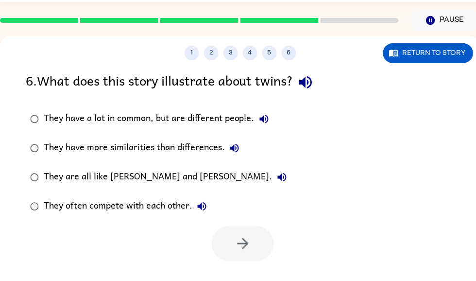
click at [307, 87] on icon "button" at bounding box center [306, 82] width 17 height 17
click at [309, 89] on icon "button" at bounding box center [306, 82] width 17 height 17
click at [266, 121] on icon "button" at bounding box center [265, 119] width 12 height 12
click at [239, 146] on icon "button" at bounding box center [235, 148] width 12 height 12
click at [277, 183] on icon "button" at bounding box center [283, 178] width 12 height 12
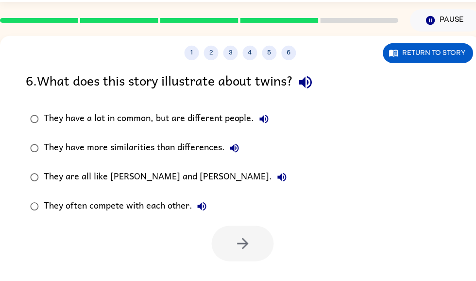
click at [277, 176] on icon "button" at bounding box center [283, 178] width 12 height 12
click at [206, 203] on icon "button" at bounding box center [202, 207] width 12 height 12
click at [267, 118] on icon "button" at bounding box center [264, 119] width 9 height 9
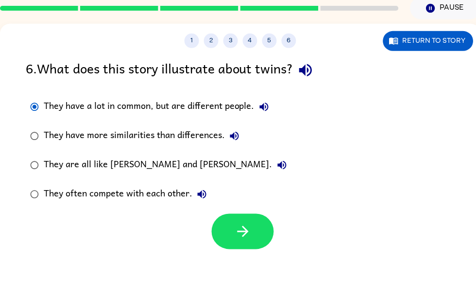
scroll to position [41, 0]
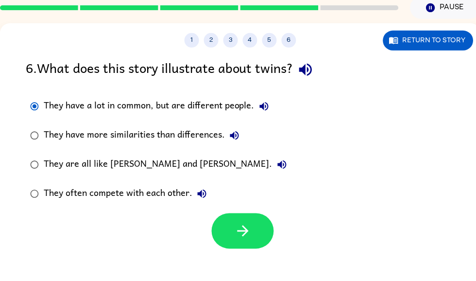
click at [263, 237] on button "button" at bounding box center [243, 230] width 62 height 35
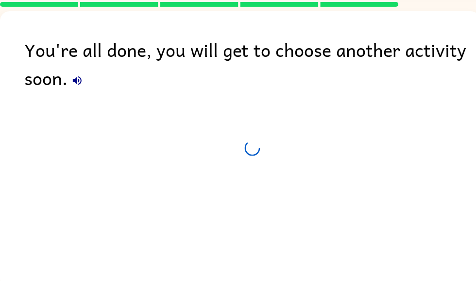
scroll to position [11, 0]
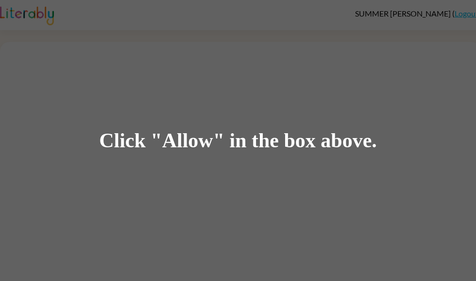
scroll to position [0, 0]
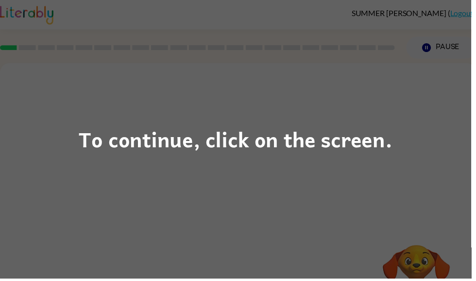
click at [432, 182] on div "To continue, click on the screen." at bounding box center [238, 140] width 476 height 281
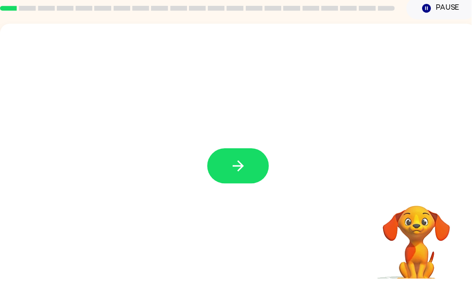
scroll to position [41, 0]
click at [254, 179] on button "button" at bounding box center [241, 166] width 62 height 35
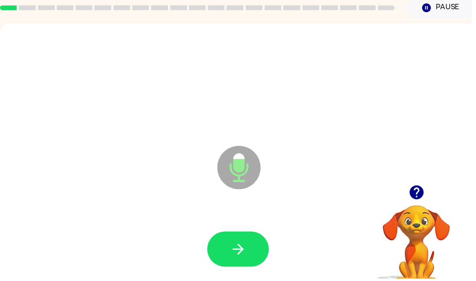
click at [227, 245] on button "button" at bounding box center [241, 251] width 62 height 35
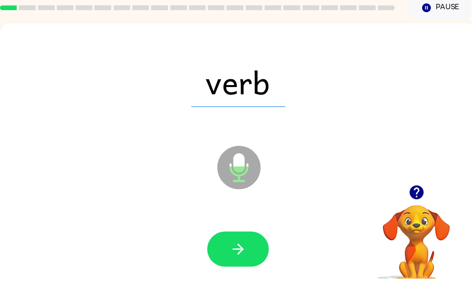
click at [235, 269] on button "button" at bounding box center [241, 251] width 62 height 35
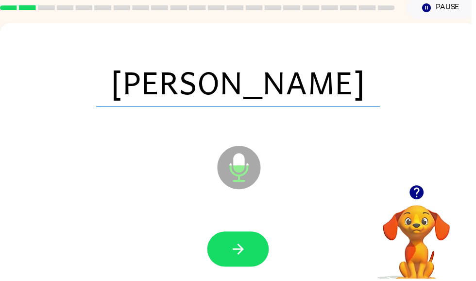
click at [245, 246] on icon "button" at bounding box center [240, 251] width 17 height 17
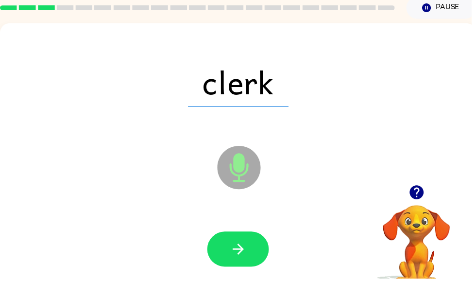
click at [248, 254] on icon "button" at bounding box center [240, 251] width 17 height 17
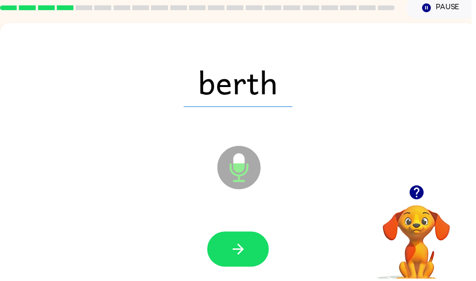
click at [253, 261] on button "button" at bounding box center [241, 251] width 62 height 35
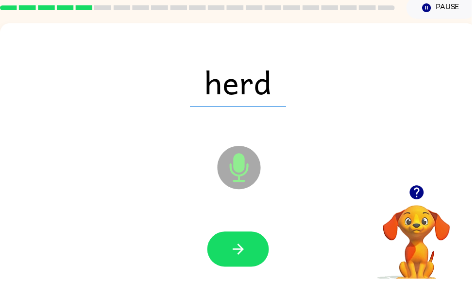
click at [256, 245] on button "button" at bounding box center [241, 251] width 62 height 35
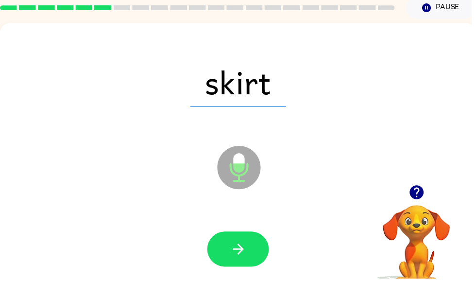
click at [255, 240] on button "button" at bounding box center [241, 251] width 62 height 35
click at [245, 259] on icon "button" at bounding box center [240, 251] width 17 height 17
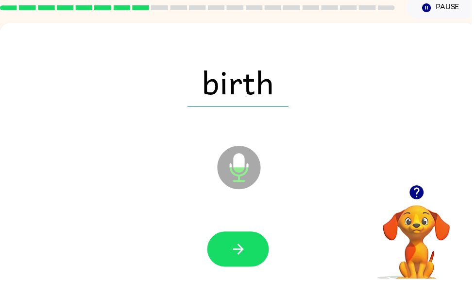
click at [255, 244] on button "button" at bounding box center [241, 251] width 62 height 35
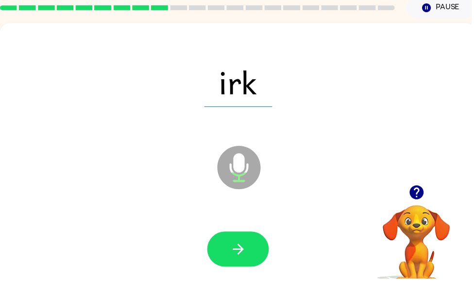
click at [250, 253] on button "button" at bounding box center [241, 251] width 62 height 35
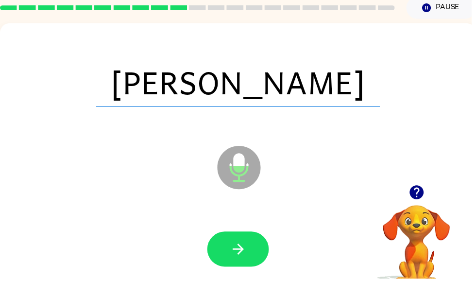
click at [251, 253] on button "button" at bounding box center [241, 251] width 62 height 35
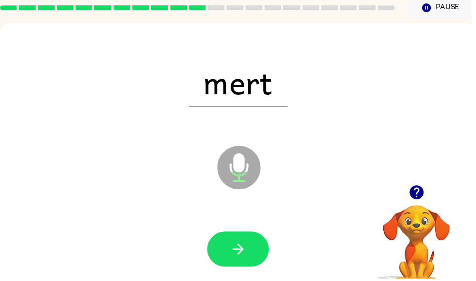
scroll to position [0, 0]
click at [263, 243] on button "button" at bounding box center [241, 251] width 62 height 35
click at [237, 250] on icon "button" at bounding box center [240, 251] width 17 height 17
click at [235, 250] on icon "button" at bounding box center [240, 251] width 17 height 17
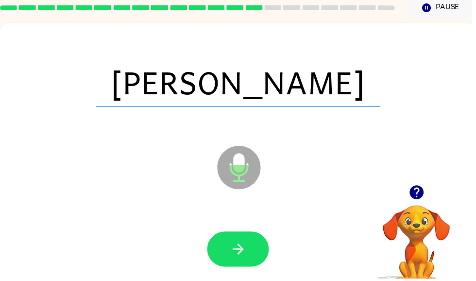
click at [238, 243] on button "button" at bounding box center [241, 251] width 62 height 35
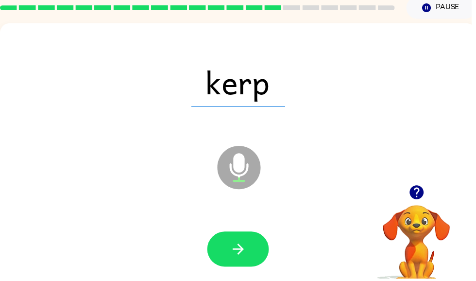
click at [248, 248] on icon "button" at bounding box center [240, 251] width 17 height 17
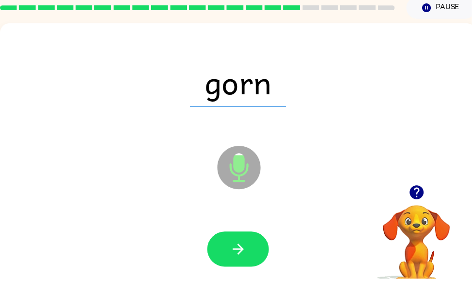
click at [260, 247] on button "button" at bounding box center [241, 251] width 62 height 35
click at [245, 252] on icon "button" at bounding box center [240, 251] width 11 height 11
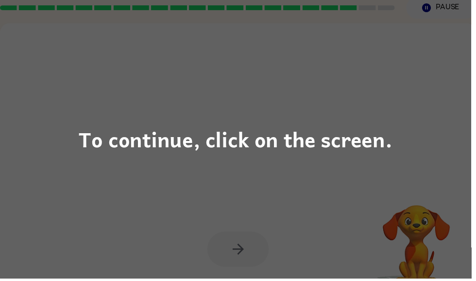
click at [61, 102] on div "To continue, click on the screen." at bounding box center [238, 140] width 476 height 281
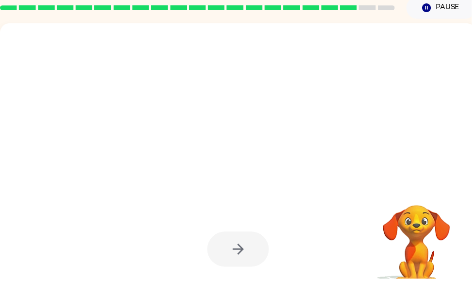
click at [440, 151] on div at bounding box center [240, 162] width 481 height 278
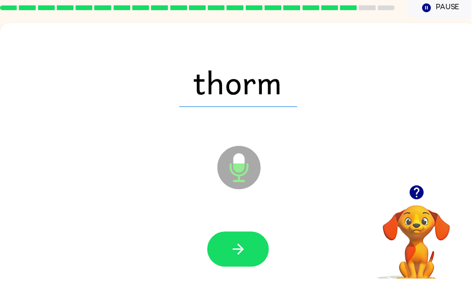
click at [210, 272] on div at bounding box center [241, 252] width 462 height 80
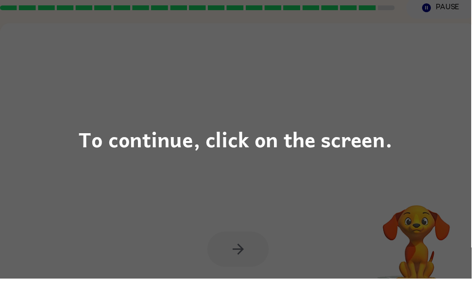
click at [30, 84] on div "To continue, click on the screen." at bounding box center [238, 140] width 476 height 281
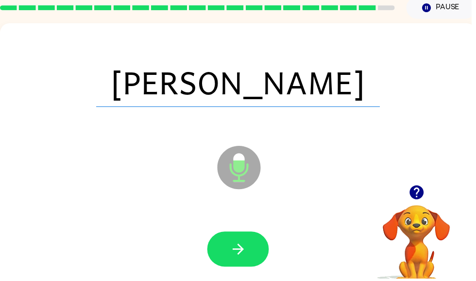
click at [237, 240] on button "button" at bounding box center [241, 251] width 62 height 35
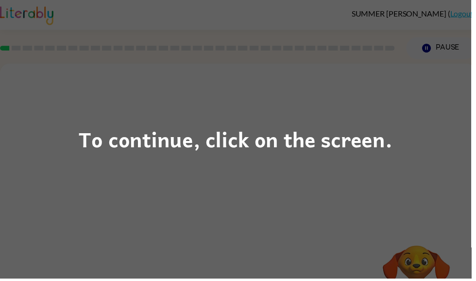
click at [88, 188] on div "To continue, click on the screen." at bounding box center [238, 140] width 476 height 281
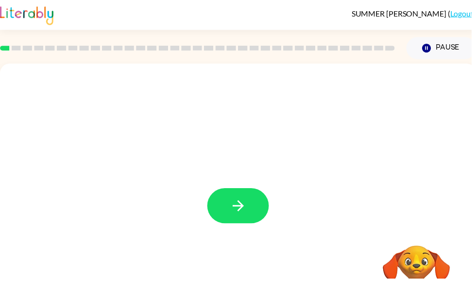
click at [248, 208] on icon "button" at bounding box center [240, 207] width 17 height 17
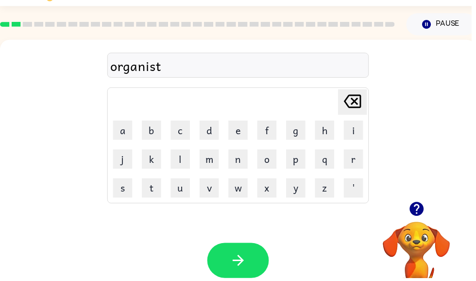
scroll to position [24, 0]
click at [426, 212] on icon "button" at bounding box center [421, 211] width 14 height 14
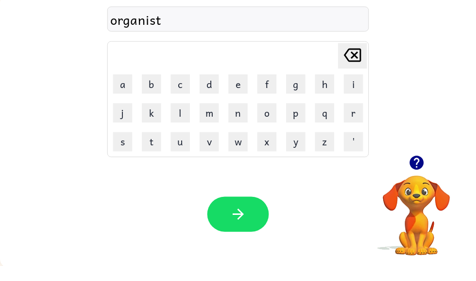
click at [253, 280] on html "SUMMER LAMBERT ( Logout ) Pause Pause organist Delete Delete last character inp…" at bounding box center [238, 113] width 476 height 342
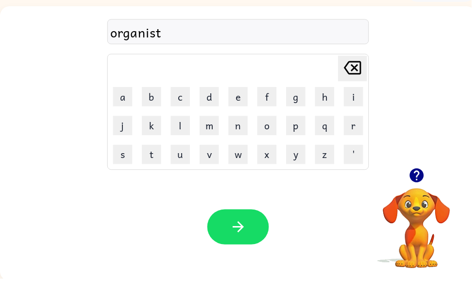
scroll to position [58, 0]
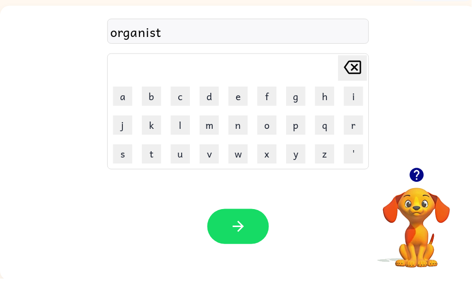
click at [255, 231] on button "button" at bounding box center [241, 228] width 62 height 35
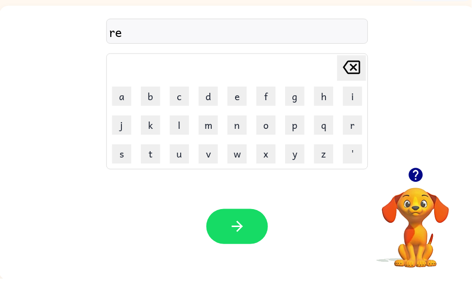
click at [267, 100] on button "f" at bounding box center [268, 97] width 19 height 19
click at [264, 126] on button "o" at bounding box center [268, 126] width 19 height 19
click at [244, 214] on button "button" at bounding box center [240, 228] width 62 height 35
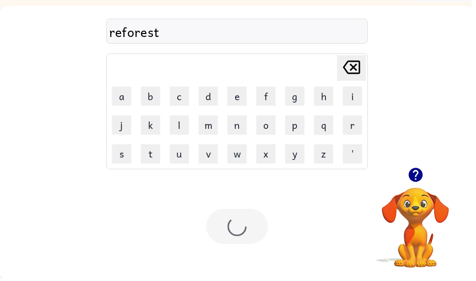
scroll to position [0, 0]
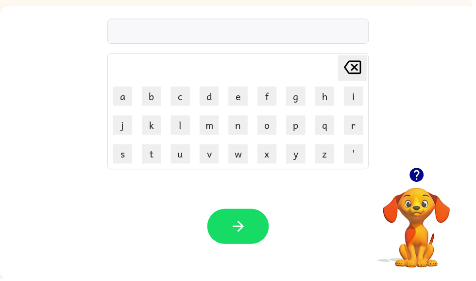
click at [423, 179] on icon "button" at bounding box center [421, 177] width 14 height 14
click at [260, 220] on button "button" at bounding box center [241, 228] width 62 height 35
click at [15, 229] on div "Your browser must support playing .mp4 files to use Literably. Please try using…" at bounding box center [240, 228] width 481 height 109
click at [240, 244] on button "button" at bounding box center [241, 228] width 62 height 35
click at [246, 220] on button "button" at bounding box center [241, 228] width 62 height 35
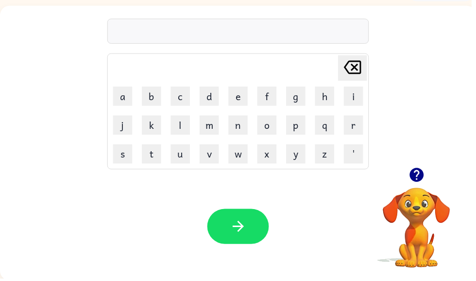
click at [423, 176] on icon "button" at bounding box center [421, 176] width 17 height 17
click at [230, 236] on button "button" at bounding box center [241, 228] width 62 height 35
click at [423, 182] on icon "button" at bounding box center [421, 177] width 14 height 14
click at [245, 225] on icon "button" at bounding box center [240, 228] width 17 height 17
click at [417, 166] on button "button" at bounding box center [421, 176] width 25 height 25
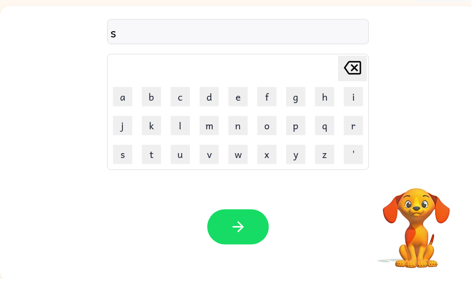
scroll to position [58, 0]
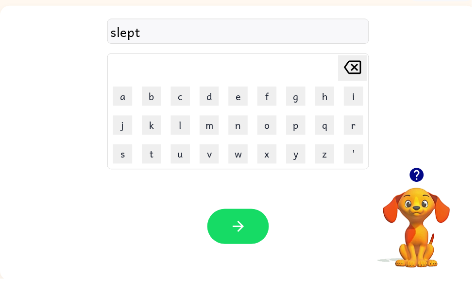
click at [263, 236] on button "button" at bounding box center [241, 228] width 62 height 35
click at [252, 220] on button "button" at bounding box center [241, 228] width 62 height 35
click at [425, 177] on icon "button" at bounding box center [421, 177] width 14 height 14
click at [247, 238] on button "button" at bounding box center [241, 228] width 62 height 35
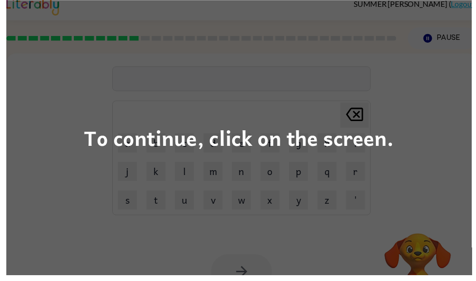
scroll to position [11, 0]
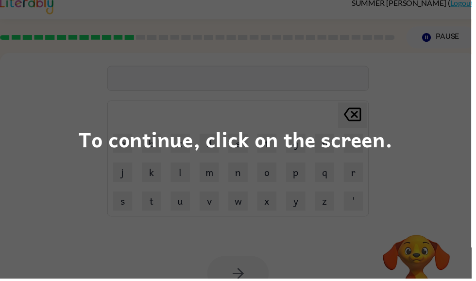
click at [410, 199] on div "To continue, click on the screen." at bounding box center [238, 140] width 476 height 281
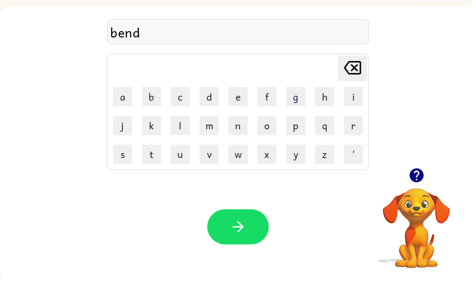
scroll to position [58, 0]
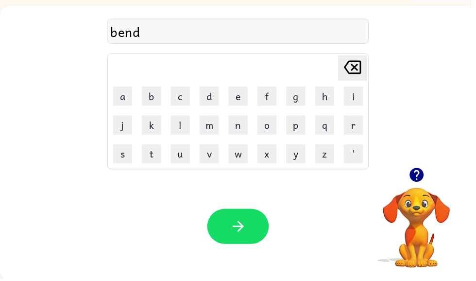
click at [254, 218] on button "button" at bounding box center [241, 228] width 62 height 35
click at [245, 225] on icon "button" at bounding box center [240, 228] width 17 height 17
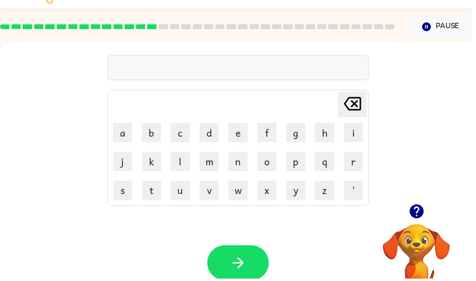
scroll to position [21, 0]
click at [260, 166] on button "o" at bounding box center [269, 163] width 19 height 19
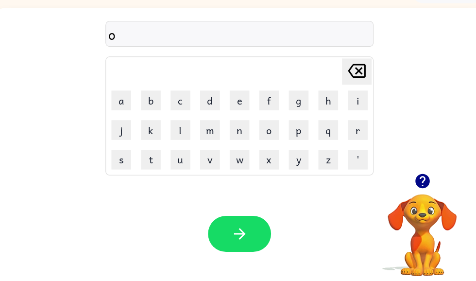
scroll to position [61, 0]
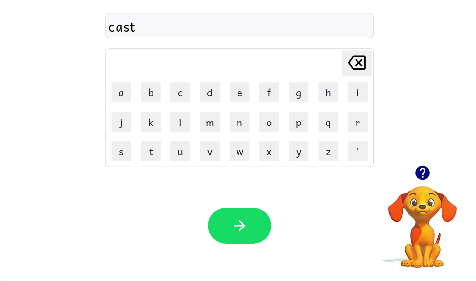
click at [236, 219] on icon "button" at bounding box center [240, 226] width 17 height 17
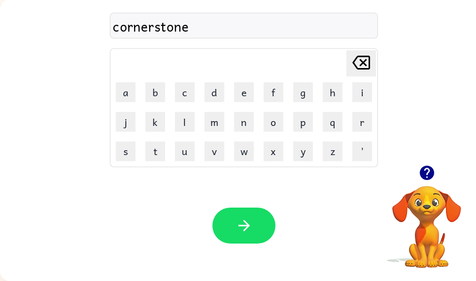
click at [230, 224] on button "button" at bounding box center [241, 226] width 62 height 35
click at [262, 234] on button "button" at bounding box center [241, 226] width 62 height 35
click at [234, 218] on icon "button" at bounding box center [240, 226] width 17 height 17
click at [230, 227] on button "button" at bounding box center [241, 226] width 62 height 35
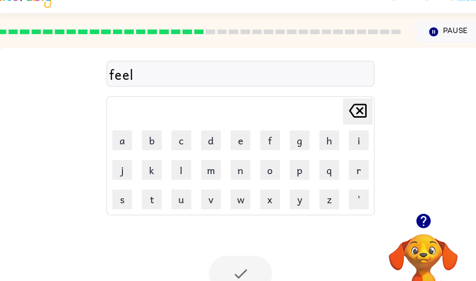
scroll to position [61, 5]
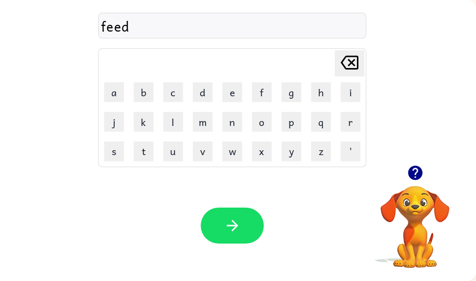
click at [230, 222] on icon "button" at bounding box center [235, 226] width 11 height 11
click at [415, 175] on icon "button" at bounding box center [416, 174] width 17 height 17
click at [236, 230] on icon "button" at bounding box center [236, 226] width 17 height 17
click at [409, 170] on icon "button" at bounding box center [416, 174] width 14 height 14
click at [238, 219] on button "button" at bounding box center [236, 226] width 62 height 35
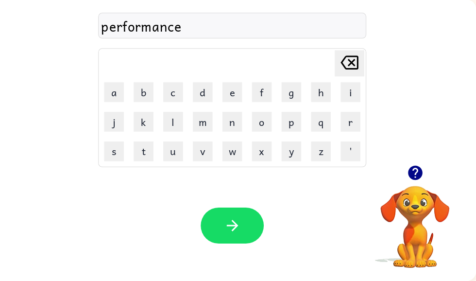
click at [217, 229] on button "button" at bounding box center [236, 226] width 62 height 35
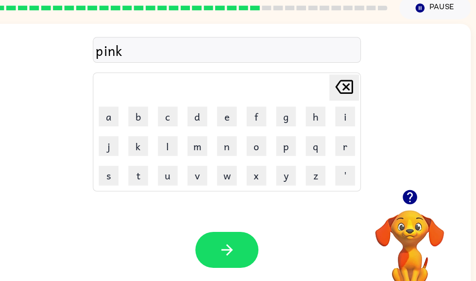
scroll to position [40, 5]
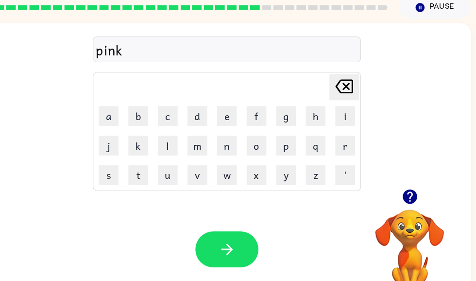
click at [222, 244] on icon "button" at bounding box center [230, 246] width 17 height 17
click at [431, 9] on button "Pause Pause" at bounding box center [436, 8] width 70 height 22
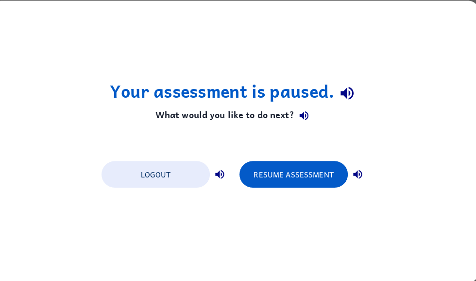
scroll to position [0, 0]
